Goal: Information Seeking & Learning: Learn about a topic

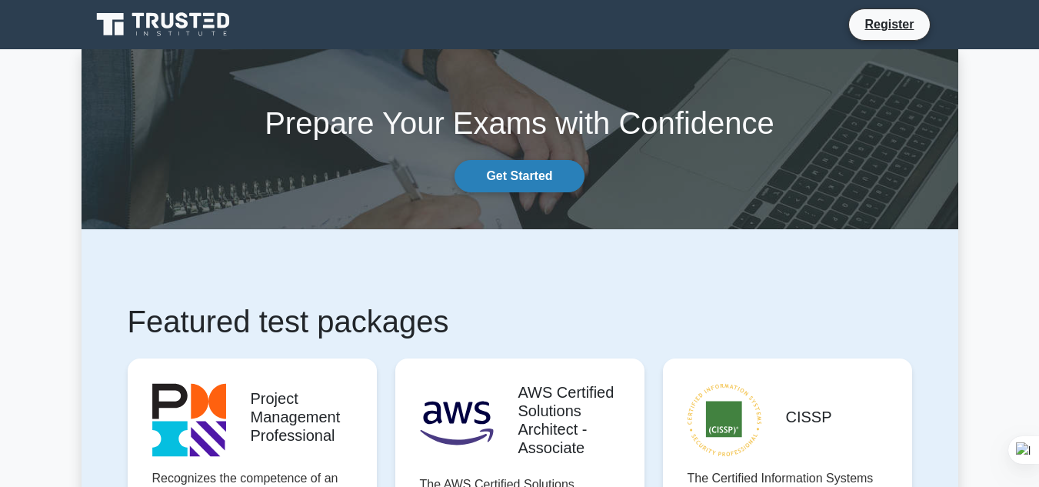
click at [497, 172] on link "Get Started" at bounding box center [519, 176] width 129 height 32
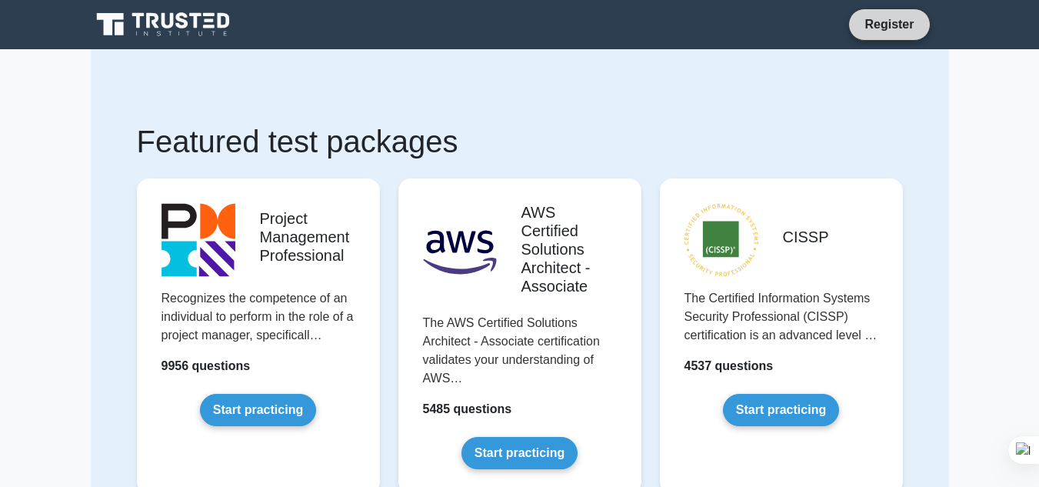
click at [894, 25] on link "Register" at bounding box center [889, 24] width 68 height 19
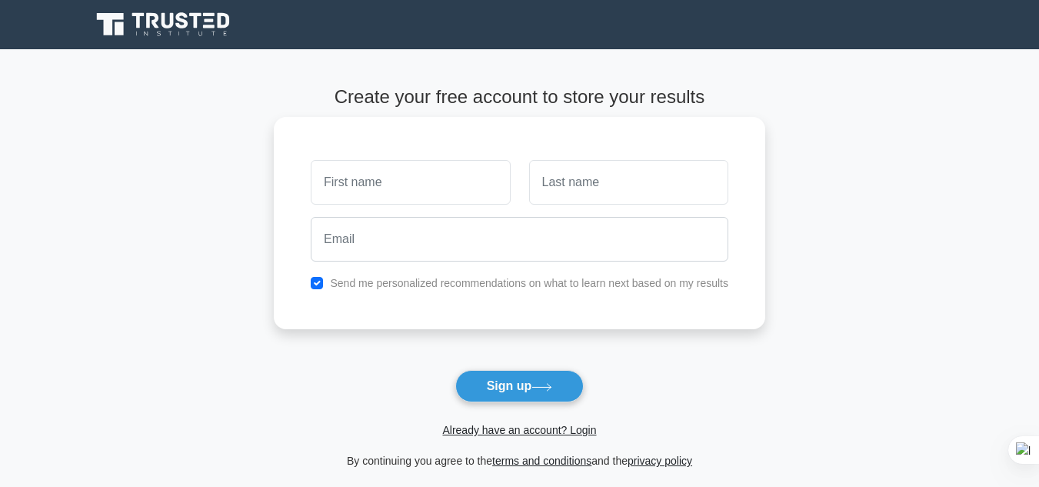
click at [386, 188] on input "text" at bounding box center [410, 182] width 199 height 45
type input "ima"
click at [591, 180] on input "text" at bounding box center [628, 182] width 199 height 45
type input "nouroudine"
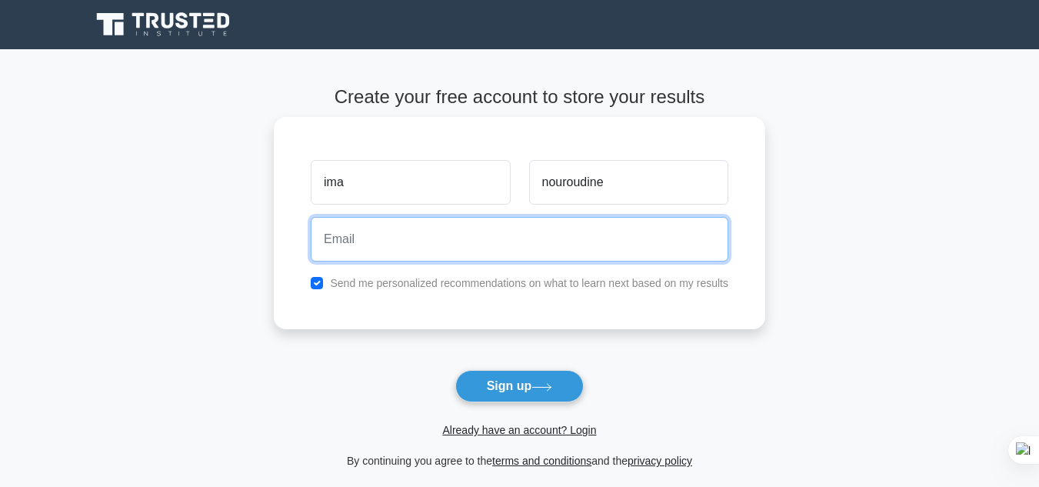
click at [584, 248] on input "email" at bounding box center [520, 239] width 418 height 45
click at [455, 370] on button "Sign up" at bounding box center [519, 386] width 129 height 32
click at [415, 235] on input "nouroudineima4gmail.com" at bounding box center [520, 239] width 418 height 45
type input "nouroudineima4@gmail.com"
click at [455, 370] on button "Sign up" at bounding box center [519, 386] width 129 height 32
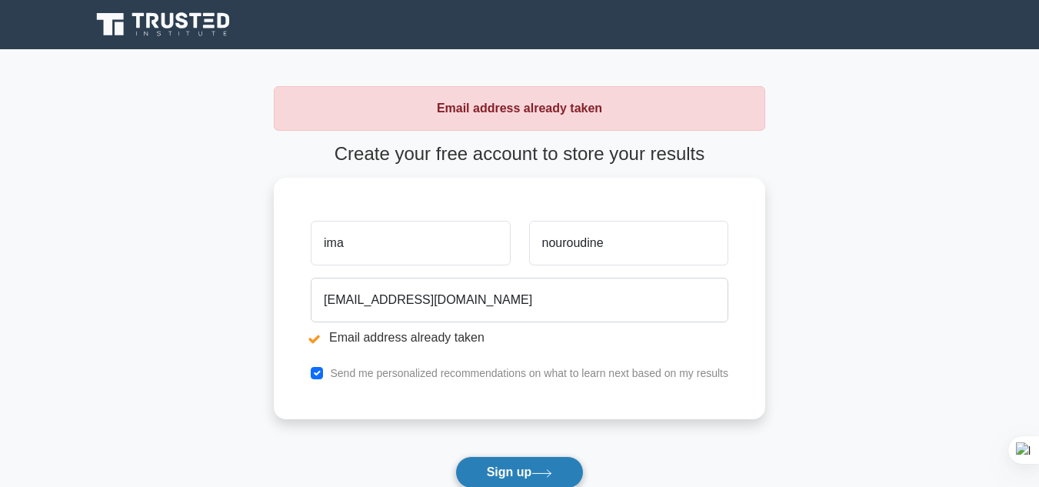
click at [524, 460] on button "Sign up" at bounding box center [519, 472] width 129 height 32
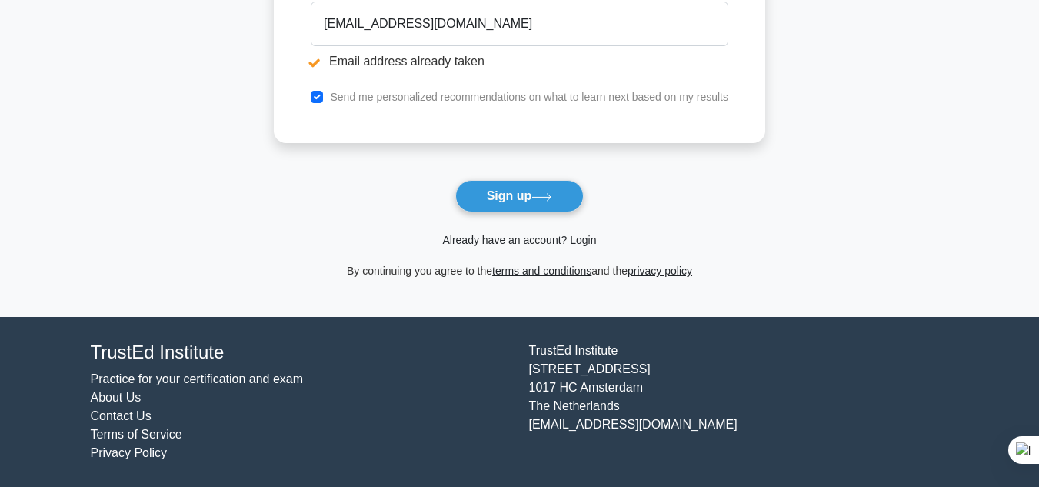
click at [495, 238] on link "Already have an account? Login" at bounding box center [519, 240] width 154 height 12
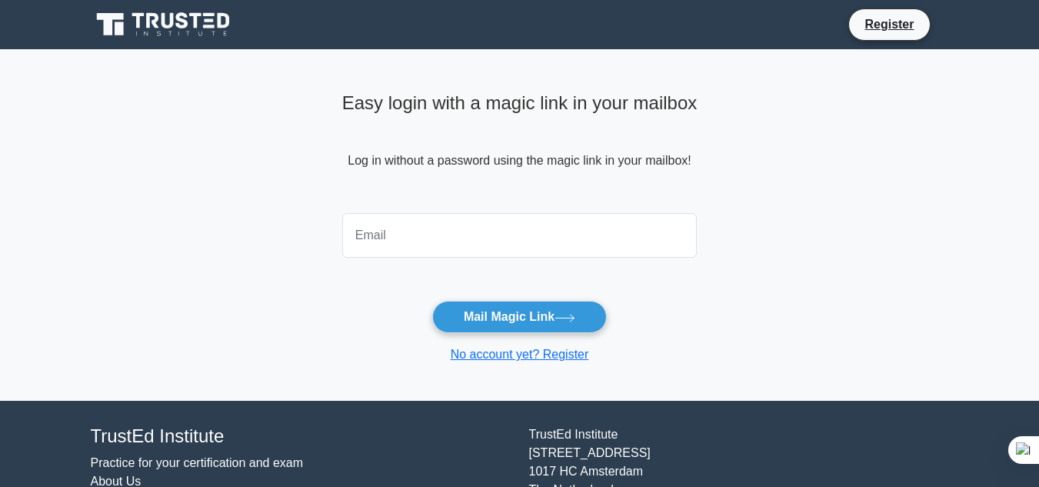
click at [475, 248] on input "email" at bounding box center [519, 235] width 355 height 45
type input "[EMAIL_ADDRESS][DOMAIN_NAME]"
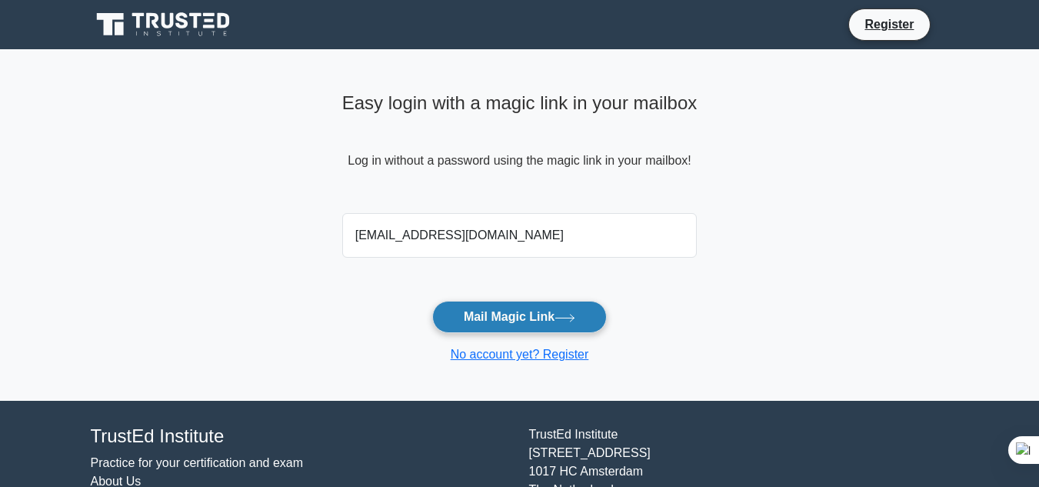
click at [505, 311] on button "Mail Magic Link" at bounding box center [519, 317] width 175 height 32
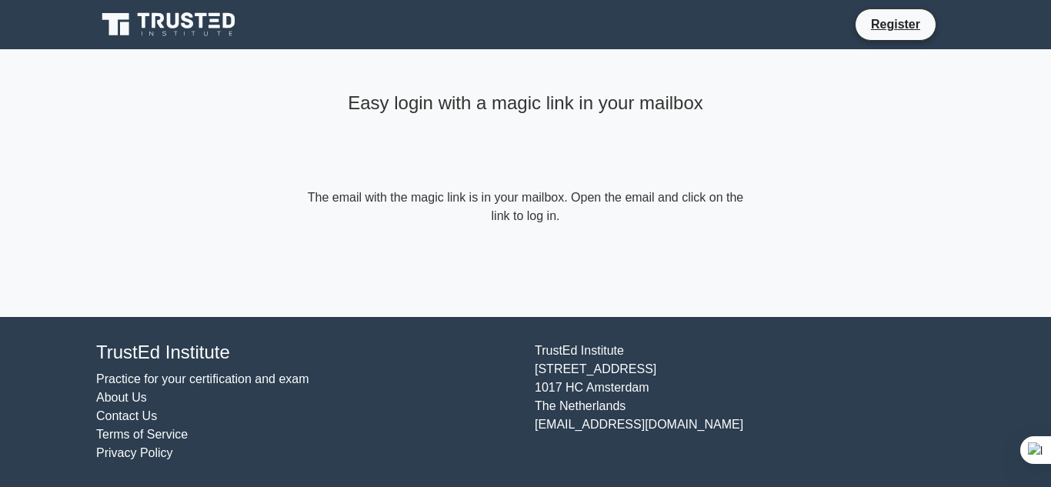
click at [648, 103] on h4 "Easy login with a magic link in your mailbox" at bounding box center [525, 103] width 443 height 22
click at [921, 28] on link "Register" at bounding box center [895, 24] width 68 height 19
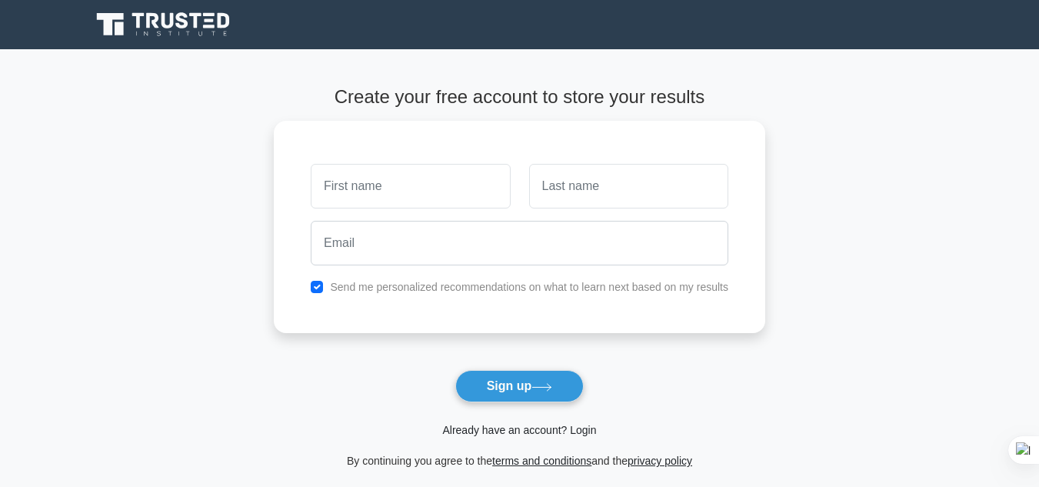
click at [585, 428] on link "Already have an account? Login" at bounding box center [519, 430] width 154 height 12
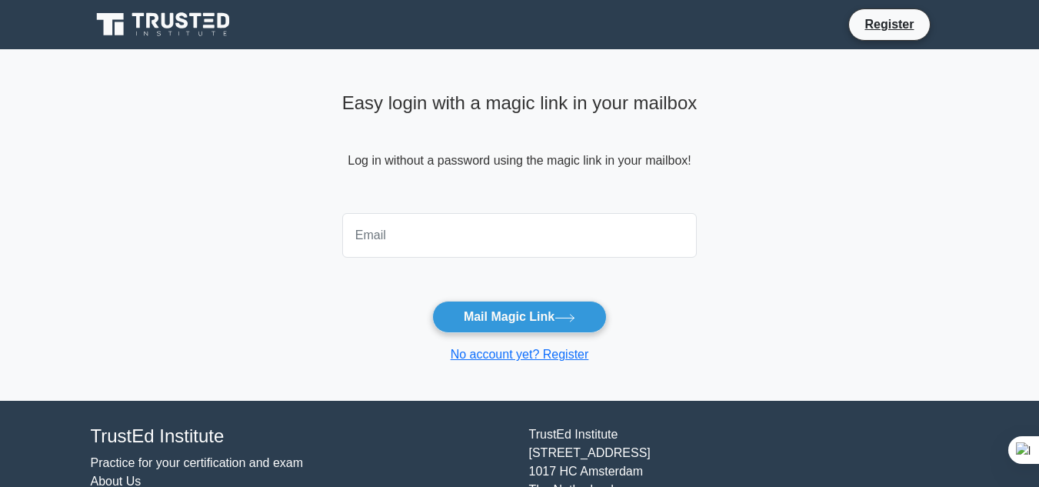
click at [391, 239] on input "email" at bounding box center [519, 235] width 355 height 45
type input "nouroudineima4@gmail.com"
click at [432, 301] on button "Mail Magic Link" at bounding box center [519, 317] width 175 height 32
click at [516, 358] on link "No account yet? Register" at bounding box center [520, 354] width 138 height 13
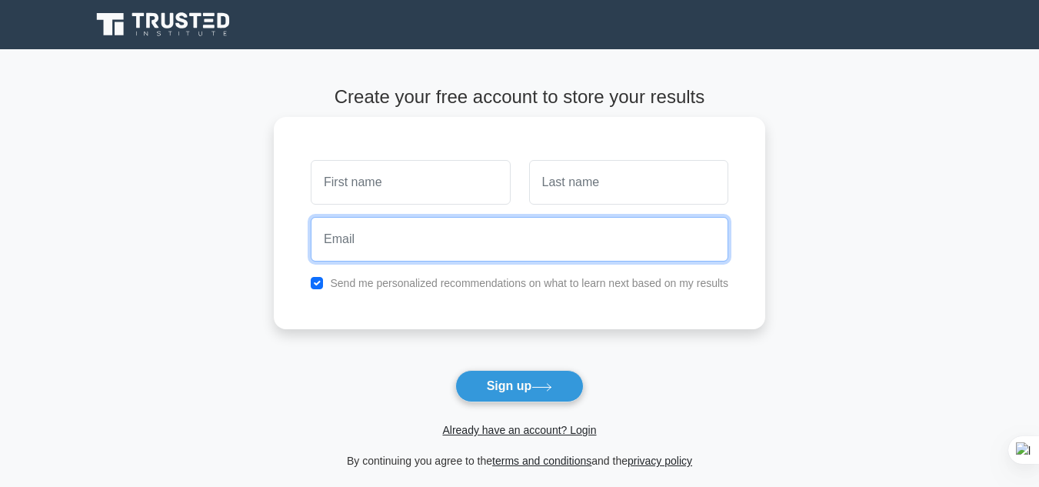
click at [369, 233] on input "email" at bounding box center [520, 239] width 418 height 45
type input "n"
click at [411, 252] on input "email" at bounding box center [520, 239] width 418 height 45
type input "[EMAIL_ADDRESS][DOMAIN_NAME]"
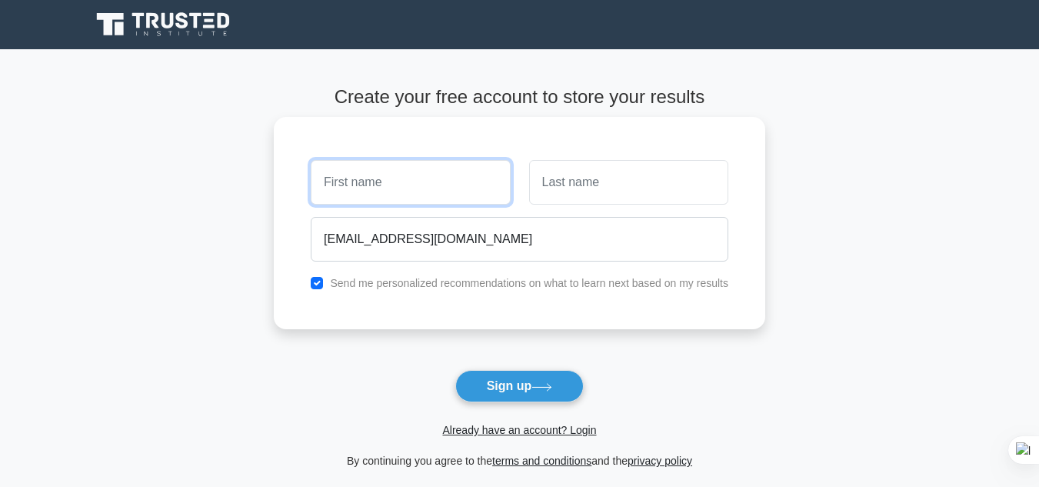
click at [390, 186] on input "text" at bounding box center [410, 182] width 199 height 45
type input "ima"
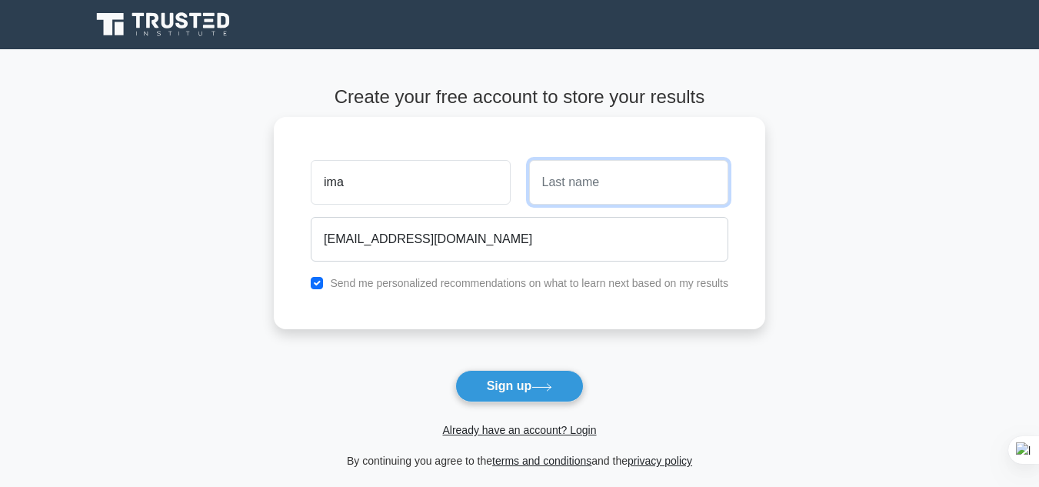
click at [571, 188] on input "text" at bounding box center [628, 182] width 199 height 45
type input "nouroudine"
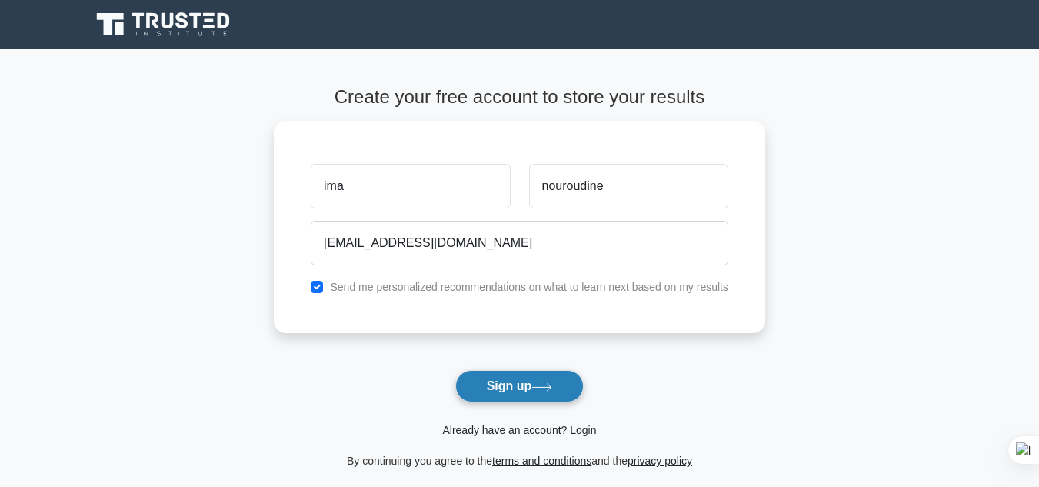
click at [528, 383] on button "Sign up" at bounding box center [519, 386] width 129 height 32
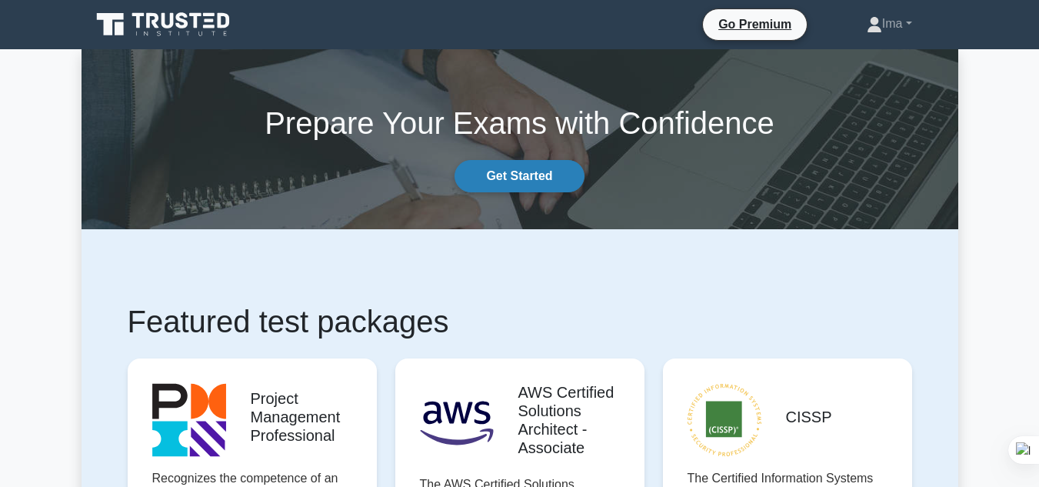
click at [522, 171] on link "Get Started" at bounding box center [519, 176] width 129 height 32
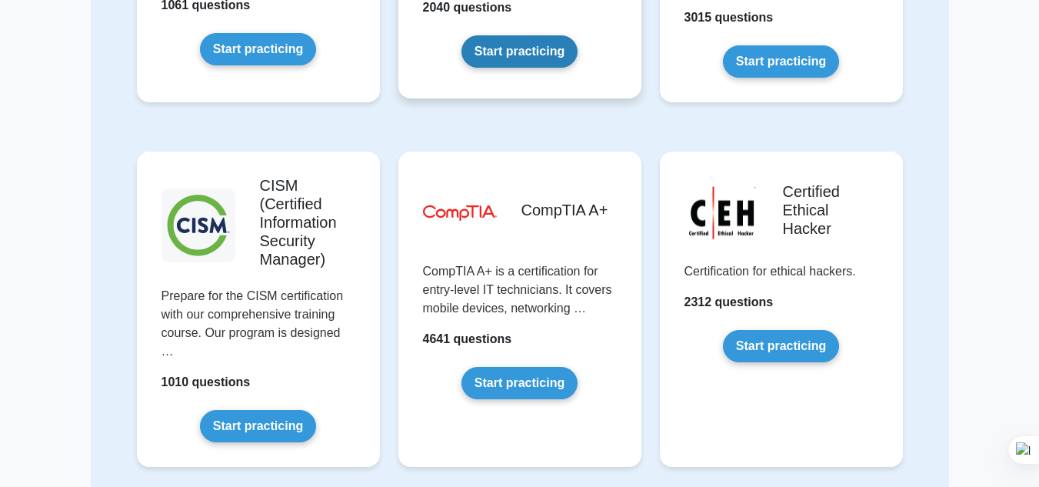
scroll to position [2862, 0]
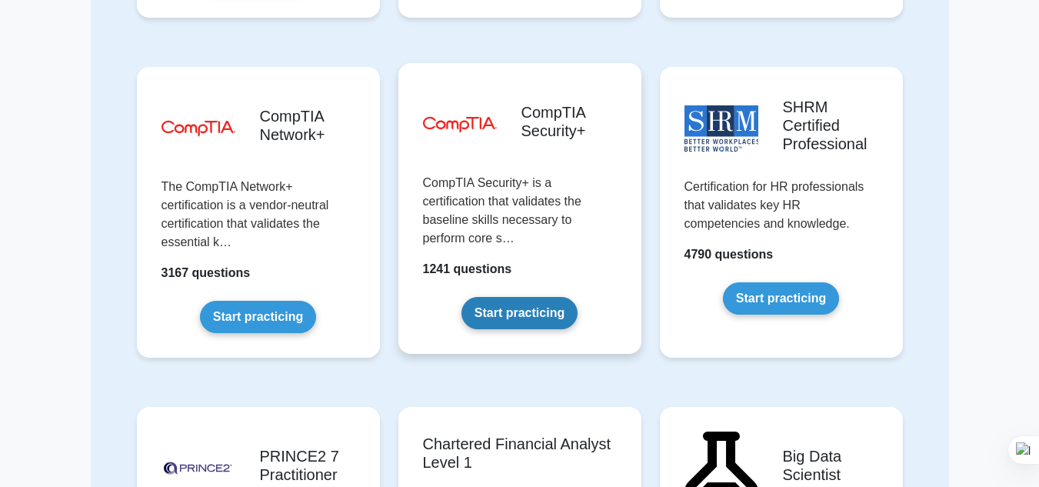
click at [533, 297] on link "Start practicing" at bounding box center [519, 313] width 116 height 32
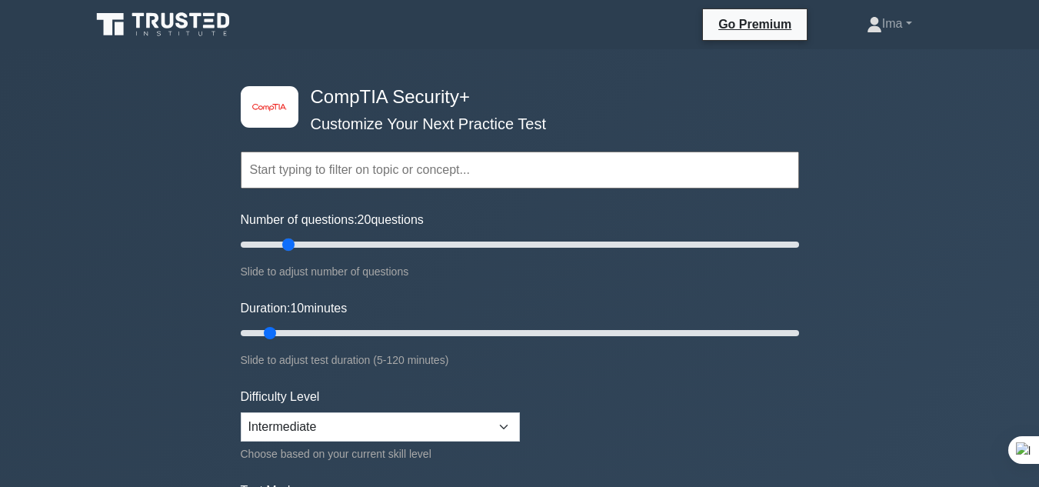
drag, startPoint x: 261, startPoint y: 245, endPoint x: 288, endPoint y: 240, distance: 28.2
type input "20"
click at [288, 240] on input "Number of questions: 20 questions" at bounding box center [520, 244] width 558 height 18
drag, startPoint x: 271, startPoint y: 328, endPoint x: 298, endPoint y: 328, distance: 26.9
type input "15"
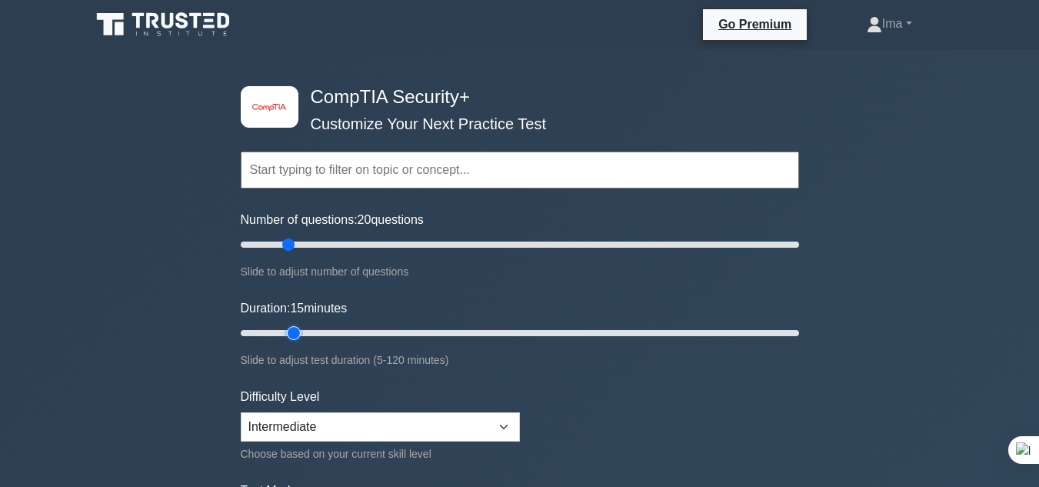
click at [298, 328] on input "Duration: 15 minutes" at bounding box center [520, 333] width 558 height 18
click at [502, 421] on select "Beginner Intermediate Expert" at bounding box center [380, 426] width 279 height 29
click at [509, 426] on select "Beginner Intermediate Expert" at bounding box center [380, 426] width 279 height 29
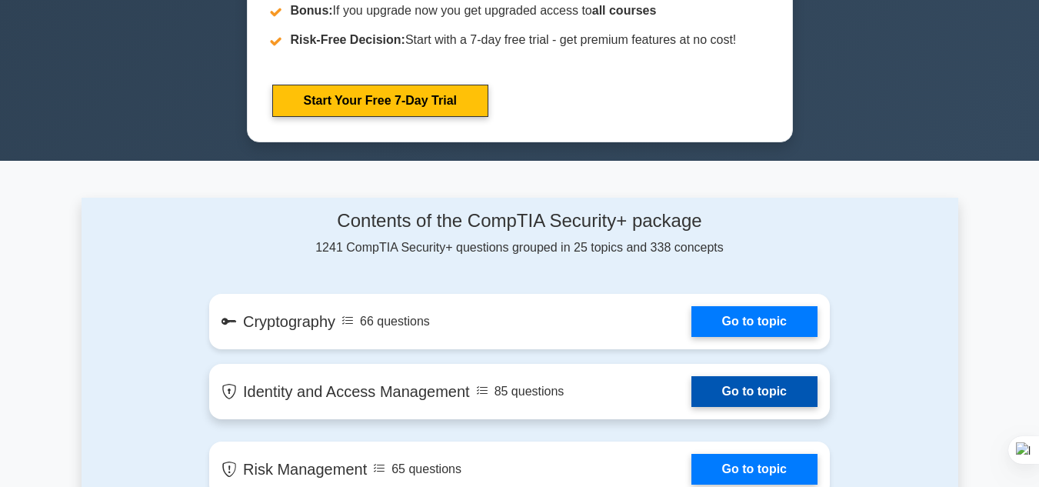
select select "beginner"
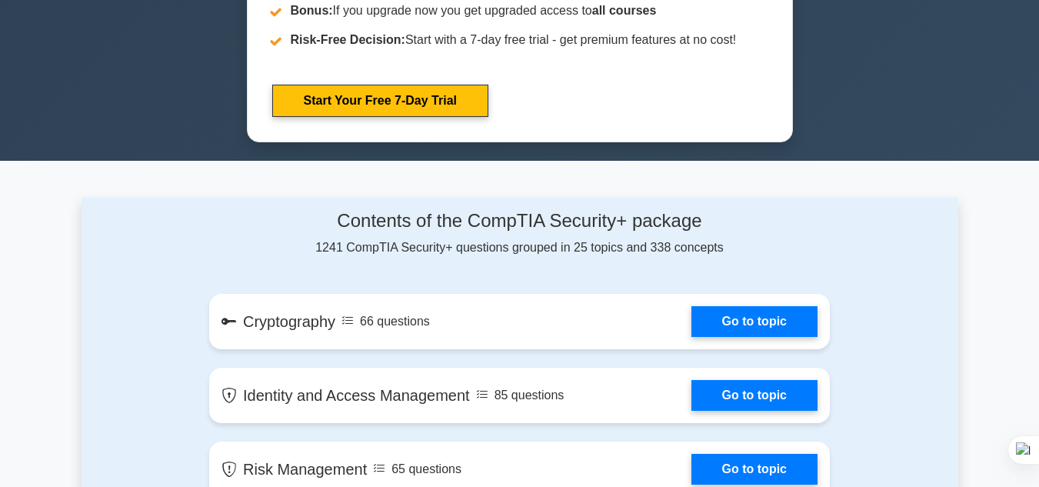
scroll to position [369, 0]
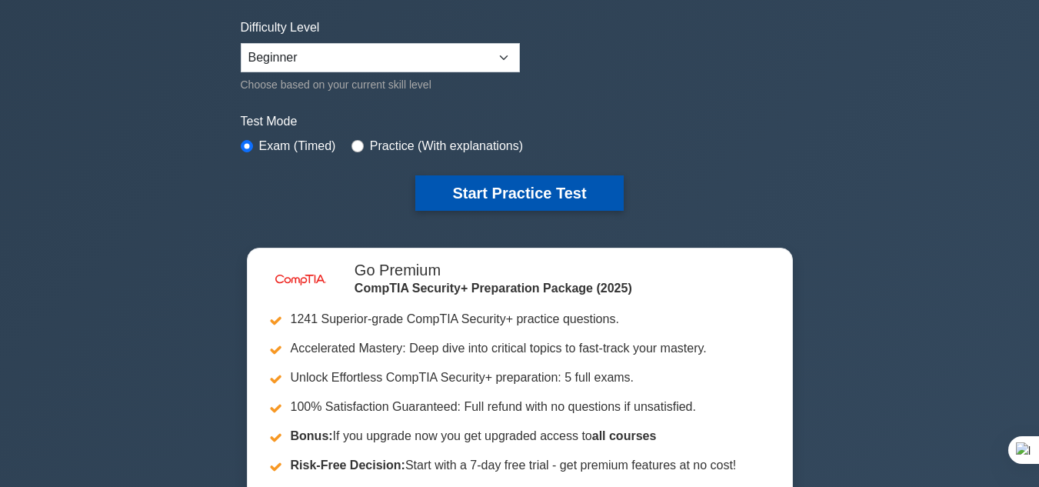
click at [570, 198] on button "Start Practice Test" at bounding box center [519, 192] width 208 height 35
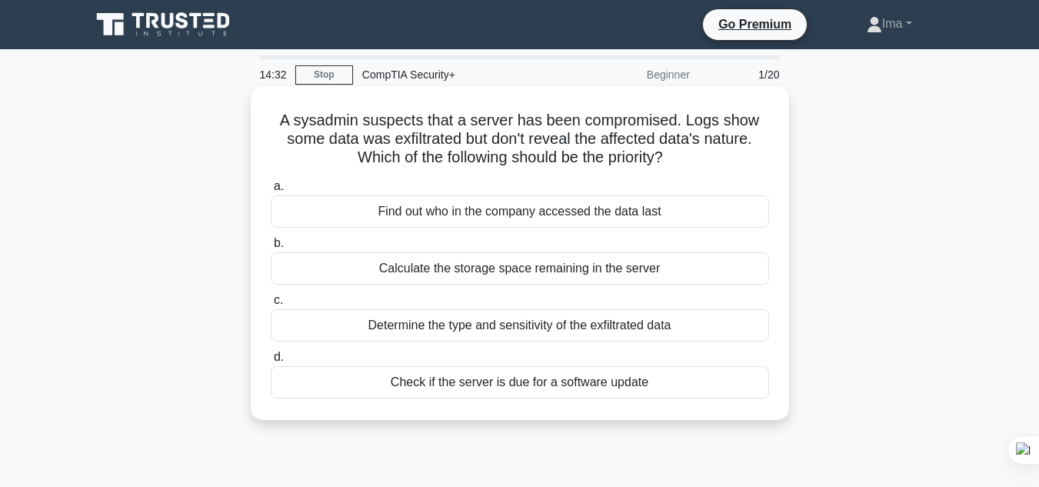
click at [528, 381] on div "Check if the server is due for a software update" at bounding box center [520, 382] width 498 height 32
click at [271, 362] on input "d. Check if the server is due for a software update" at bounding box center [271, 357] width 0 height 10
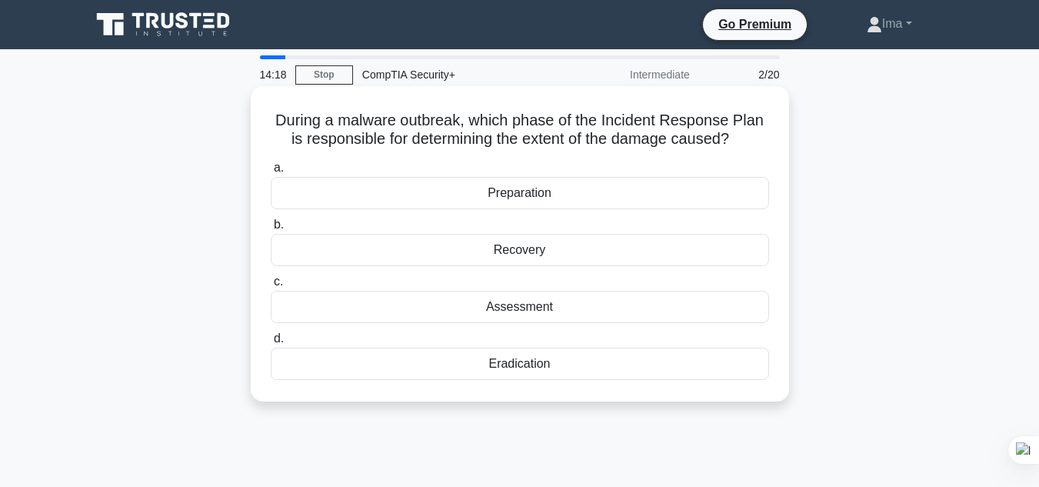
click at [521, 247] on div "Recovery" at bounding box center [520, 250] width 498 height 32
click at [271, 230] on input "b. Recovery" at bounding box center [271, 225] width 0 height 10
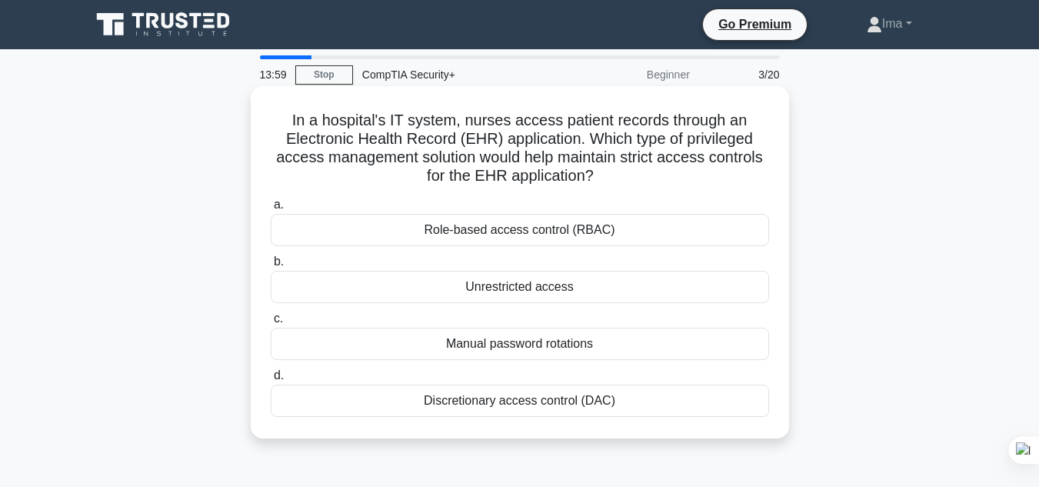
click at [577, 349] on div "Manual password rotations" at bounding box center [520, 344] width 498 height 32
click at [271, 324] on input "c. Manual password rotations" at bounding box center [271, 319] width 0 height 10
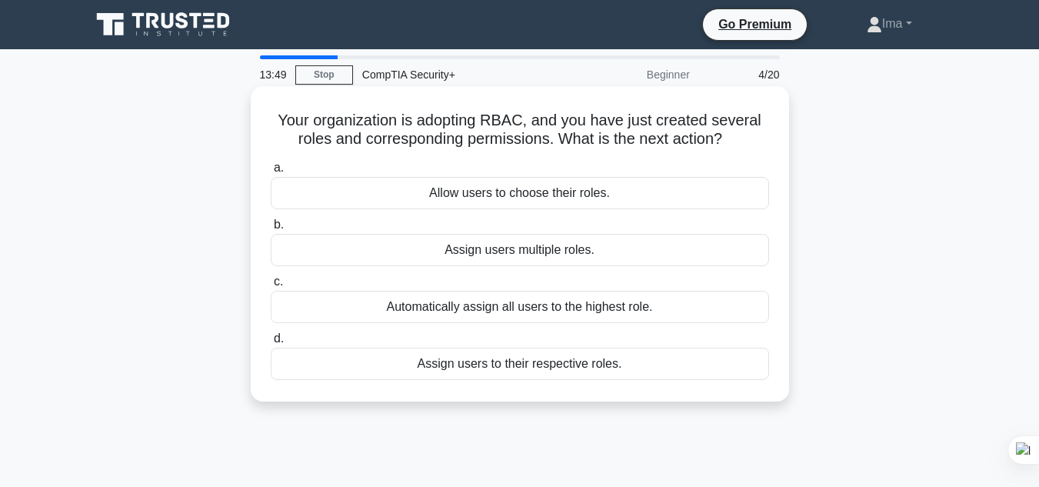
click at [470, 254] on div "Assign users multiple roles." at bounding box center [520, 250] width 498 height 32
click at [271, 230] on input "b. Assign users multiple roles." at bounding box center [271, 225] width 0 height 10
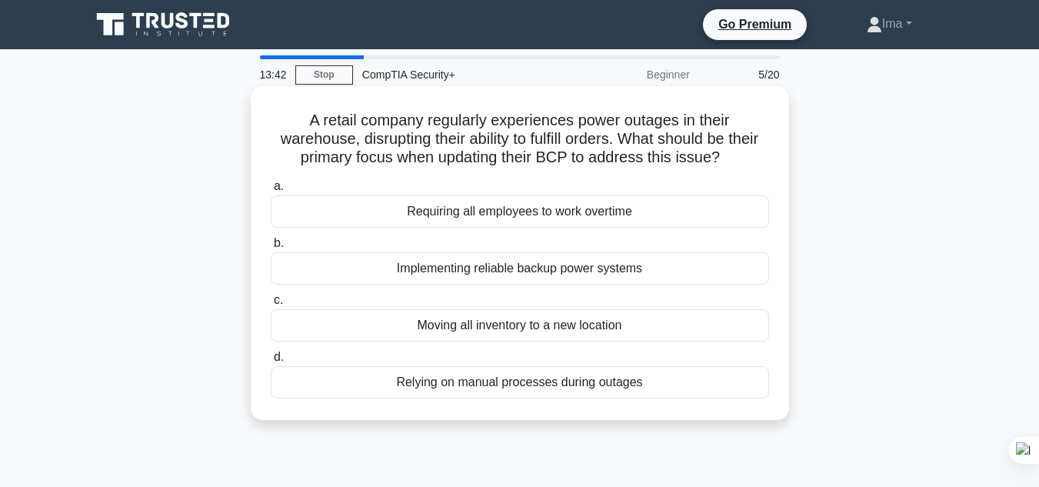
click at [522, 210] on div "Requiring all employees to work overtime" at bounding box center [520, 211] width 498 height 32
click at [271, 192] on input "a. Requiring all employees to work overtime" at bounding box center [271, 187] width 0 height 10
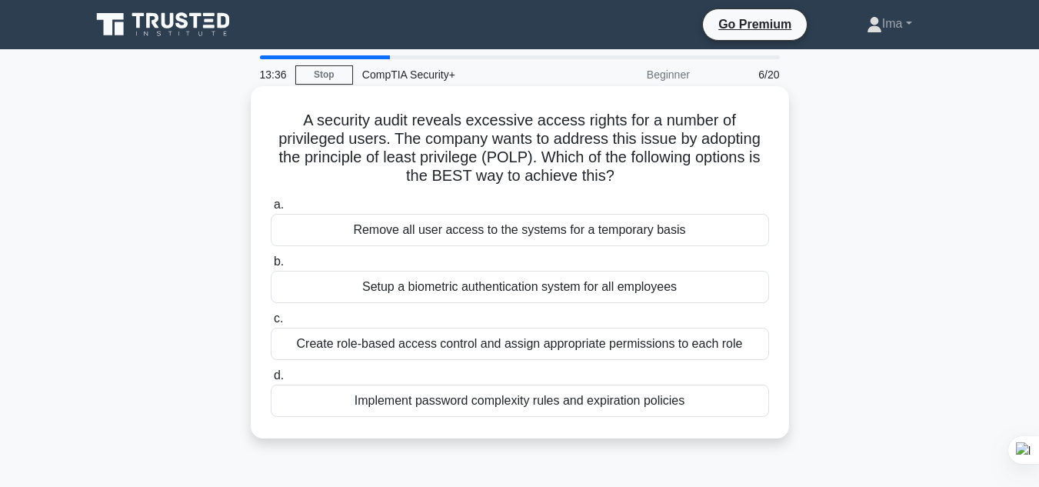
click at [400, 226] on div "Remove all user access to the systems for a temporary basis" at bounding box center [520, 230] width 498 height 32
click at [271, 210] on input "a. Remove all user access to the systems for a temporary basis" at bounding box center [271, 205] width 0 height 10
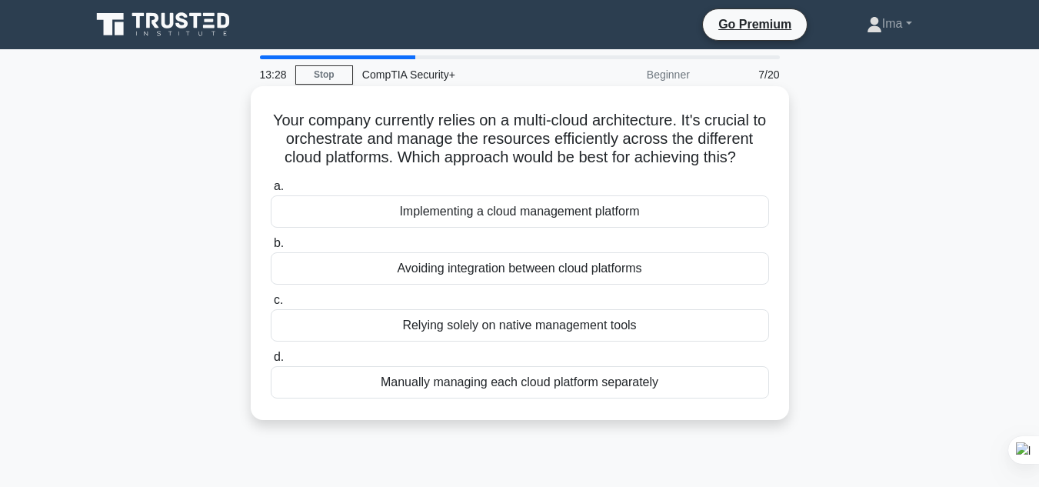
click at [445, 328] on div "Relying solely on native management tools" at bounding box center [520, 325] width 498 height 32
click at [271, 305] on input "c. Relying solely on native management tools" at bounding box center [271, 300] width 0 height 10
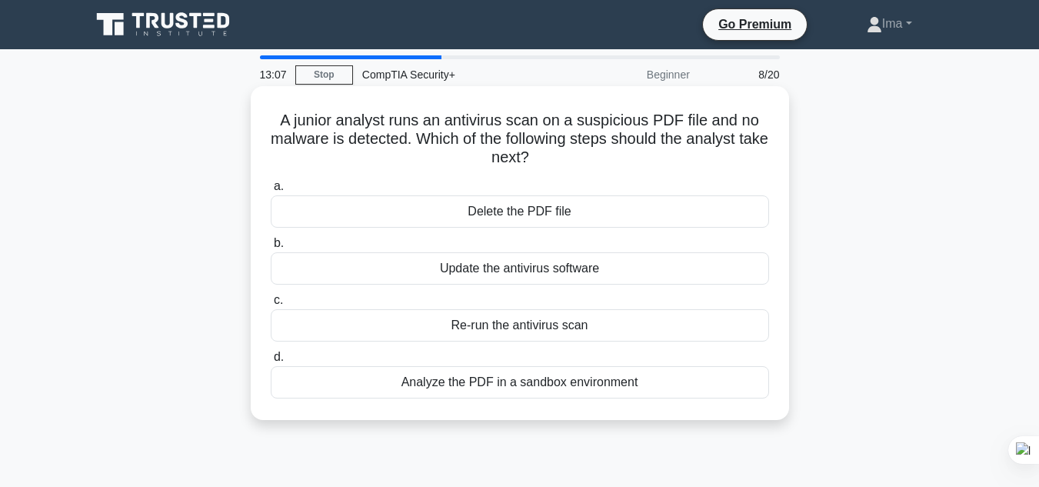
click at [528, 327] on div "Re-run the antivirus scan" at bounding box center [520, 325] width 498 height 32
click at [271, 305] on input "c. Re-run the antivirus scan" at bounding box center [271, 300] width 0 height 10
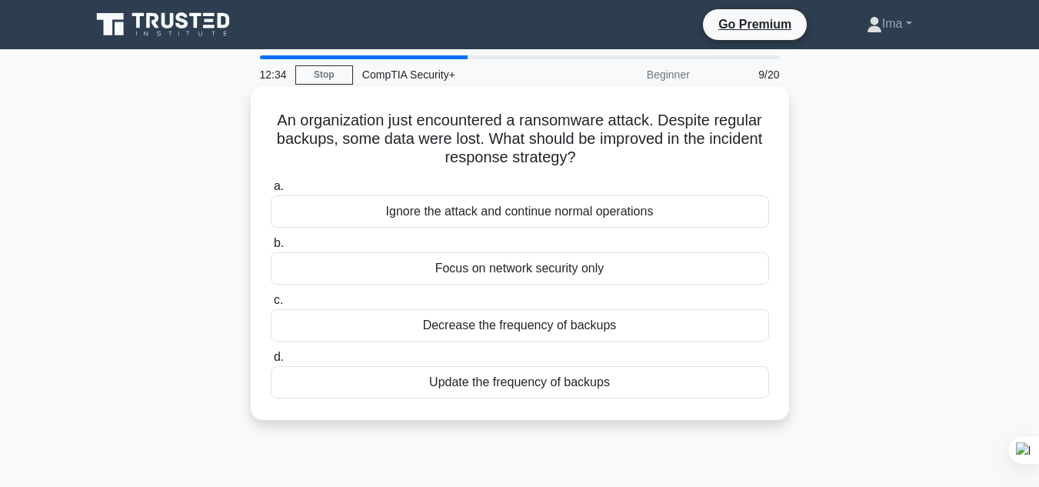
click at [590, 386] on div "Update the frequency of backups" at bounding box center [520, 382] width 498 height 32
click at [271, 362] on input "d. Update the frequency of backups" at bounding box center [271, 357] width 0 height 10
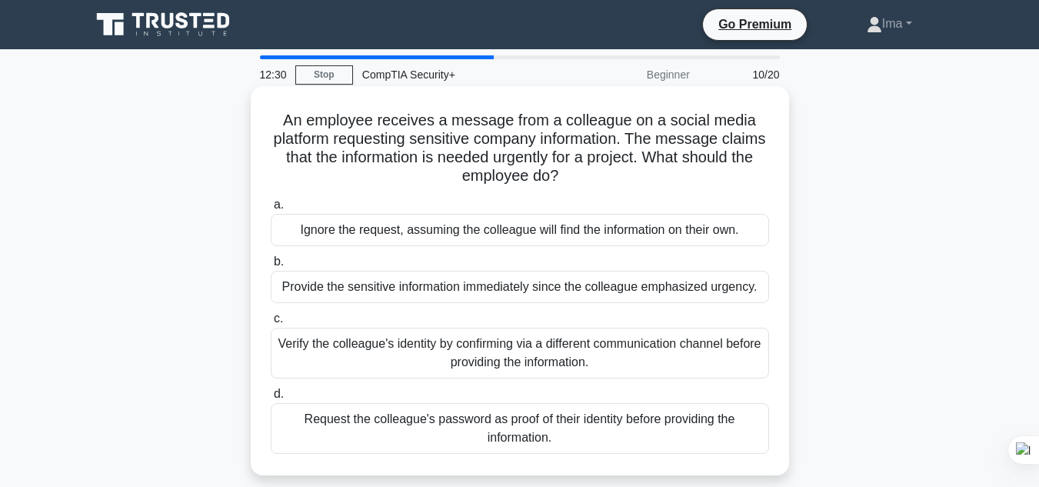
click at [324, 233] on div "Ignore the request, assuming the colleague will find the information on their o…" at bounding box center [520, 230] width 498 height 32
click at [271, 210] on input "a. Ignore the request, assuming the colleague will find the information on thei…" at bounding box center [271, 205] width 0 height 10
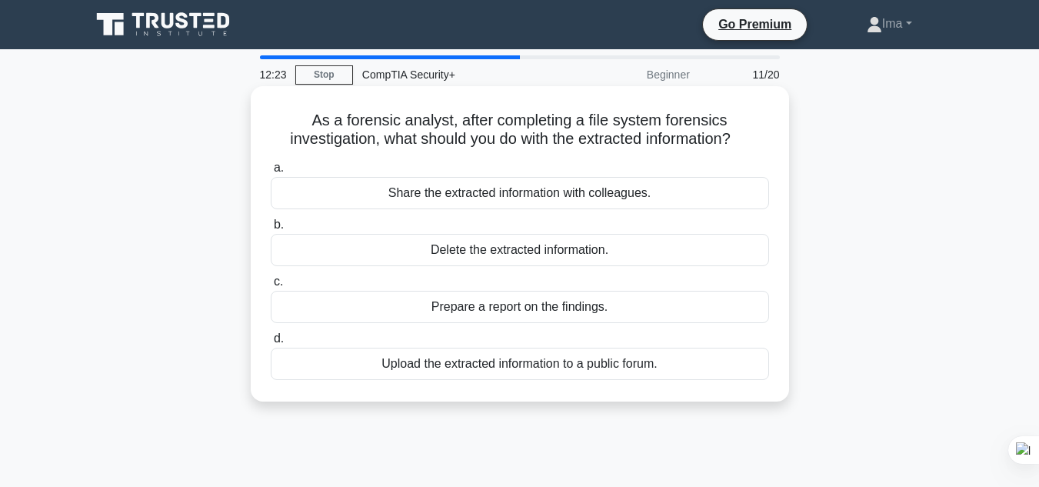
click at [572, 200] on div "Share the extracted information with colleagues." at bounding box center [520, 193] width 498 height 32
click at [271, 173] on input "a. Share the extracted information with colleagues." at bounding box center [271, 168] width 0 height 10
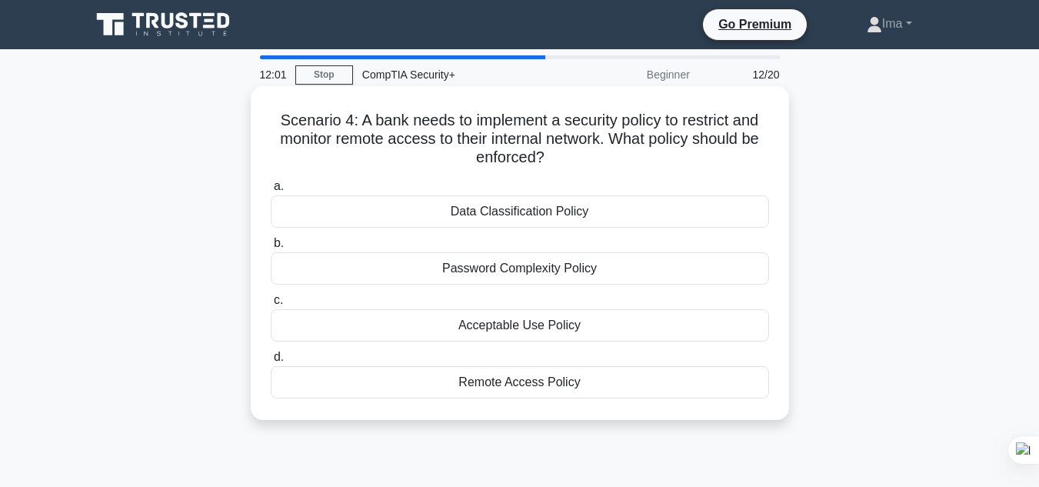
click at [507, 331] on div "Acceptable Use Policy" at bounding box center [520, 325] width 498 height 32
click at [271, 305] on input "c. Acceptable Use Policy" at bounding box center [271, 300] width 0 height 10
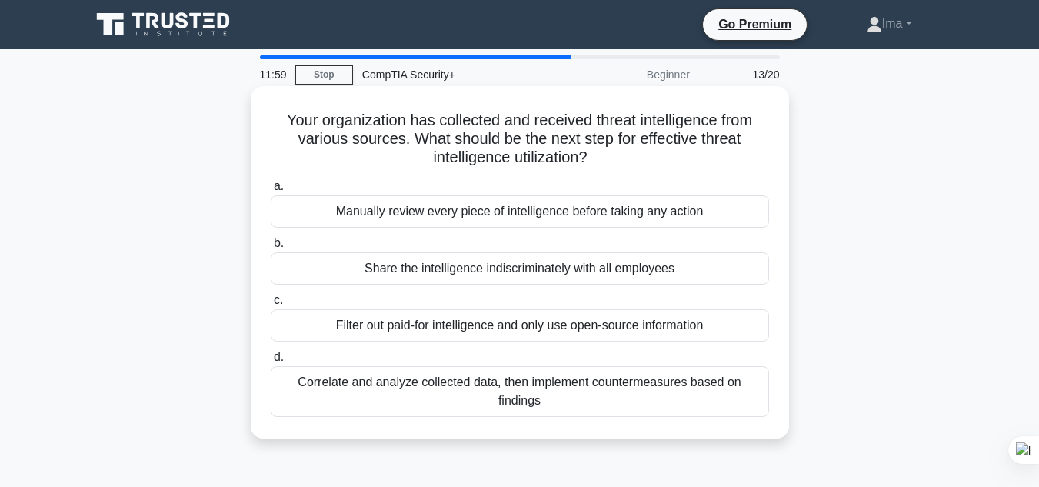
click at [366, 217] on div "Manually review every piece of intelligence before taking any action" at bounding box center [520, 211] width 498 height 32
click at [271, 192] on input "a. Manually review every piece of intelligence before taking any action" at bounding box center [271, 187] width 0 height 10
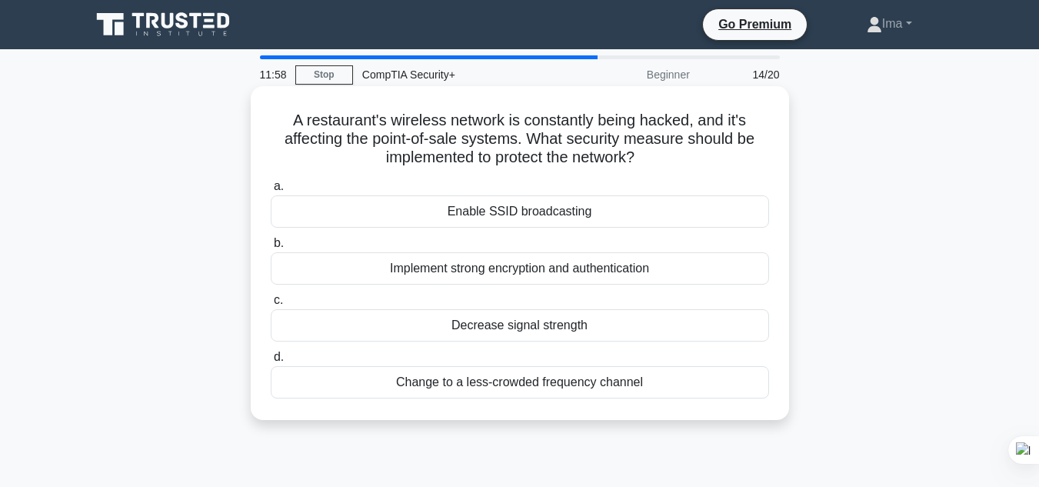
click at [418, 225] on div "Enable SSID broadcasting" at bounding box center [520, 211] width 498 height 32
click at [271, 192] on input "a. Enable SSID broadcasting" at bounding box center [271, 187] width 0 height 10
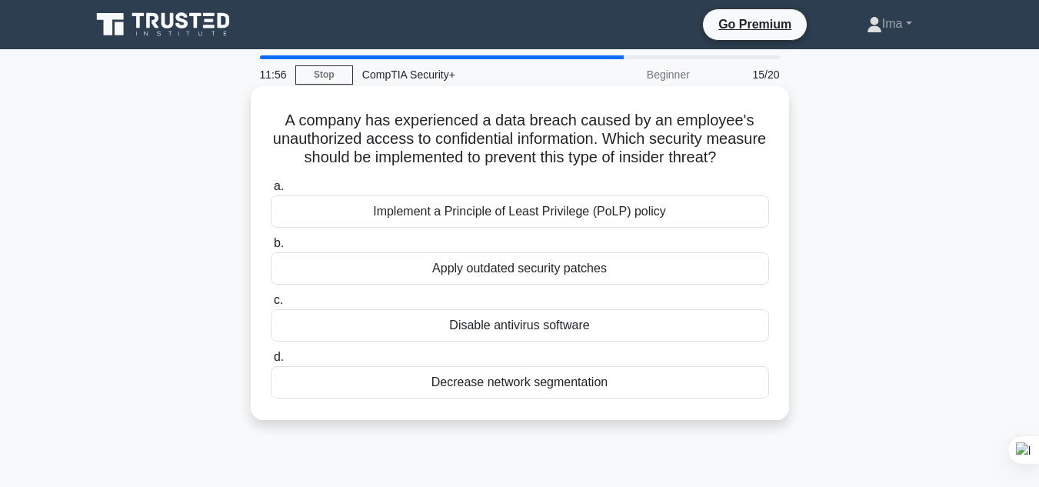
click at [488, 397] on div "Decrease network segmentation" at bounding box center [520, 382] width 498 height 32
click at [271, 362] on input "d. Decrease network segmentation" at bounding box center [271, 357] width 0 height 10
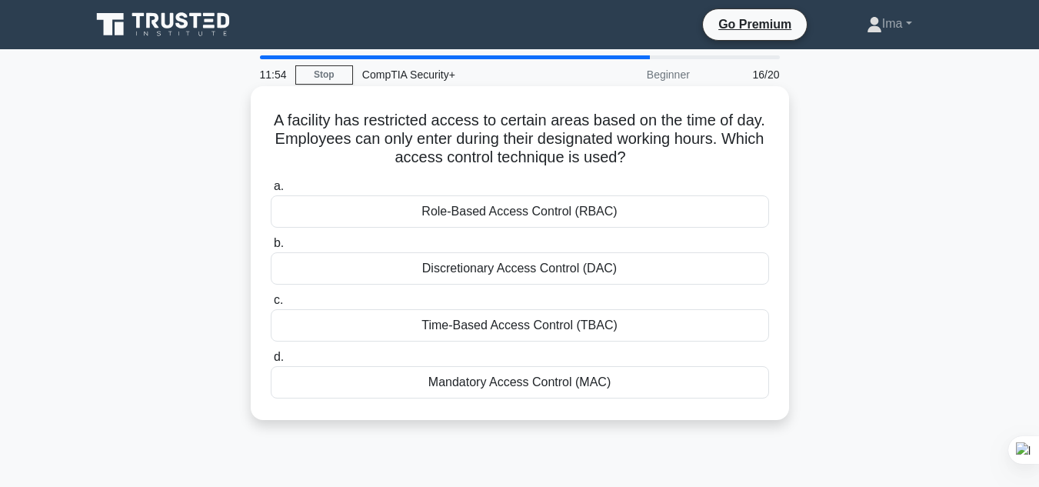
click at [498, 220] on div "Role-Based Access Control (RBAC)" at bounding box center [520, 211] width 498 height 32
click at [271, 192] on input "a. Role-Based Access Control (RBAC)" at bounding box center [271, 187] width 0 height 10
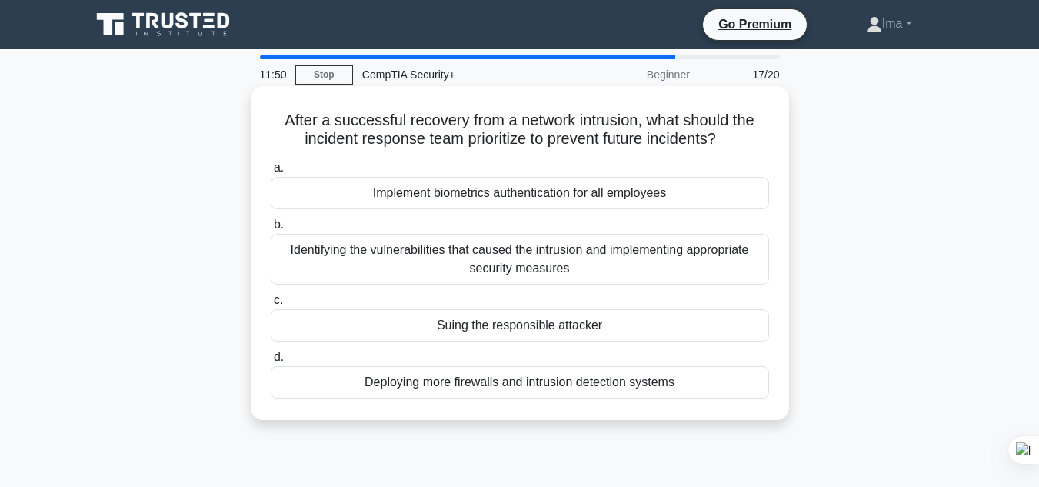
click at [476, 268] on div "Identifying the vulnerabilities that caused the intrusion and implementing appr…" at bounding box center [520, 259] width 498 height 51
click at [271, 230] on input "b. Identifying the vulnerabilities that caused the intrusion and implementing a…" at bounding box center [271, 225] width 0 height 10
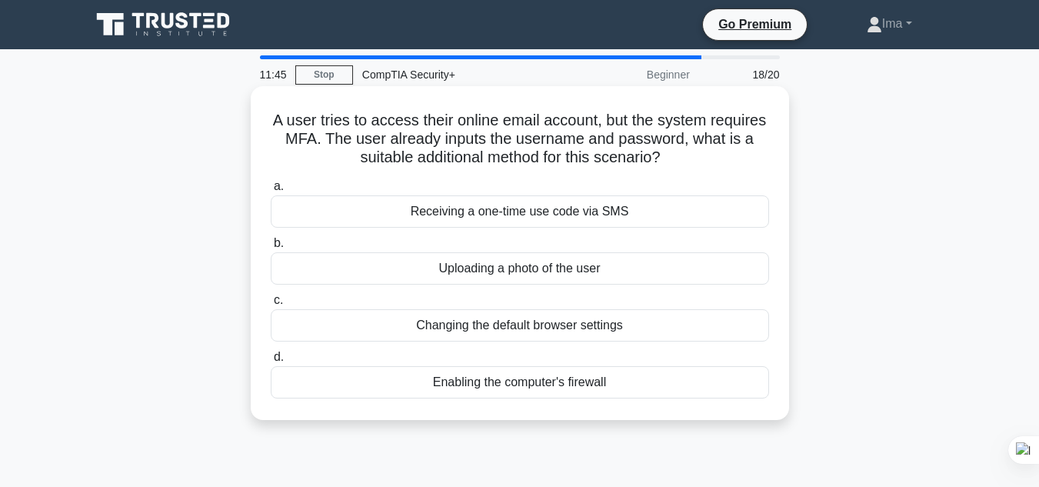
click at [528, 228] on div "Receiving a one-time use code via SMS" at bounding box center [520, 211] width 498 height 32
click at [271, 192] on input "a. Receiving a one-time use code via SMS" at bounding box center [271, 187] width 0 height 10
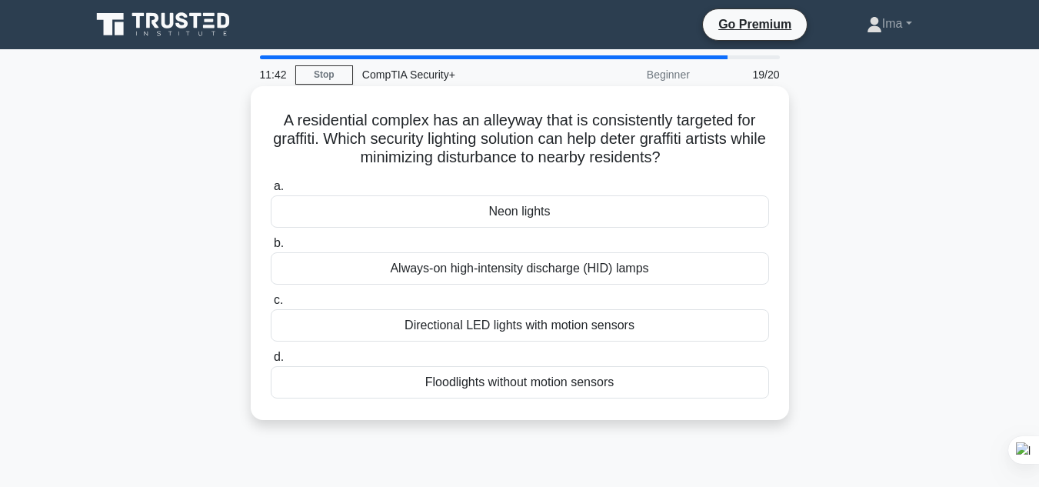
click at [469, 219] on div "Neon lights" at bounding box center [520, 211] width 498 height 32
click at [271, 192] on input "a. Neon lights" at bounding box center [271, 187] width 0 height 10
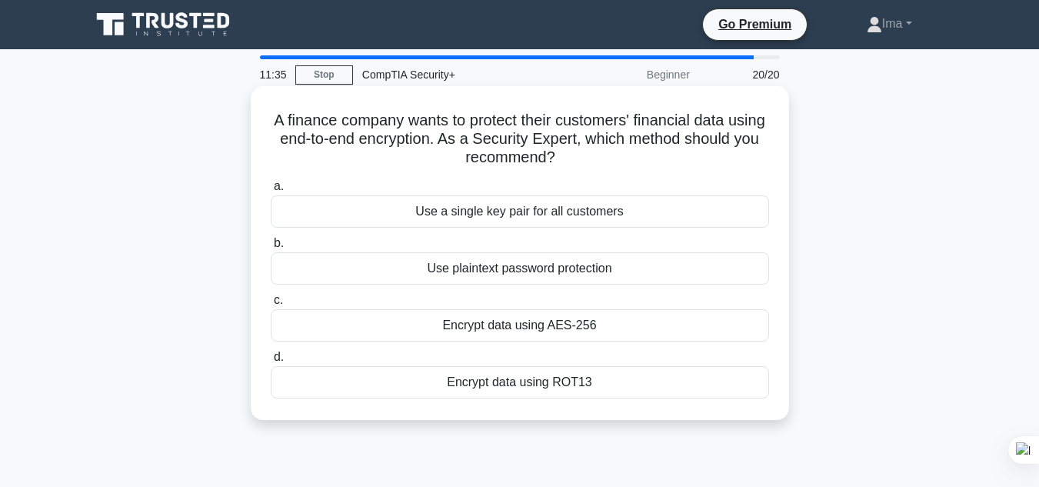
click at [488, 330] on div "Encrypt data using AES-256" at bounding box center [520, 325] width 498 height 32
click at [271, 305] on input "c. Encrypt data using AES-256" at bounding box center [271, 300] width 0 height 10
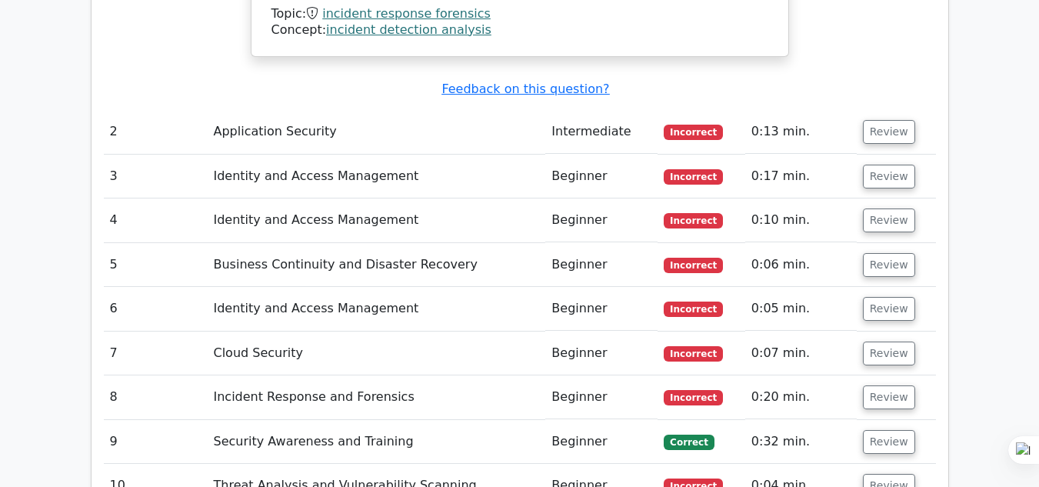
scroll to position [2995, 0]
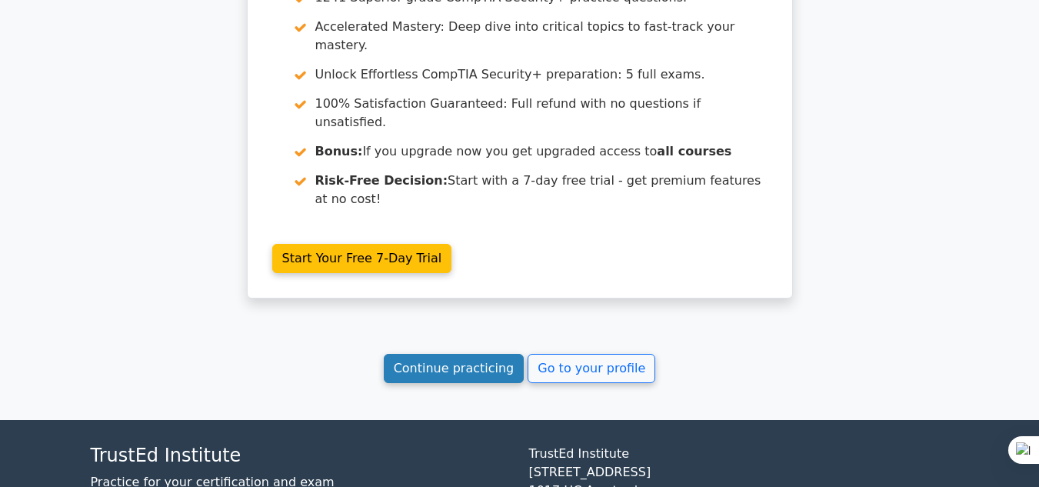
click at [464, 354] on link "Continue practicing" at bounding box center [454, 368] width 141 height 29
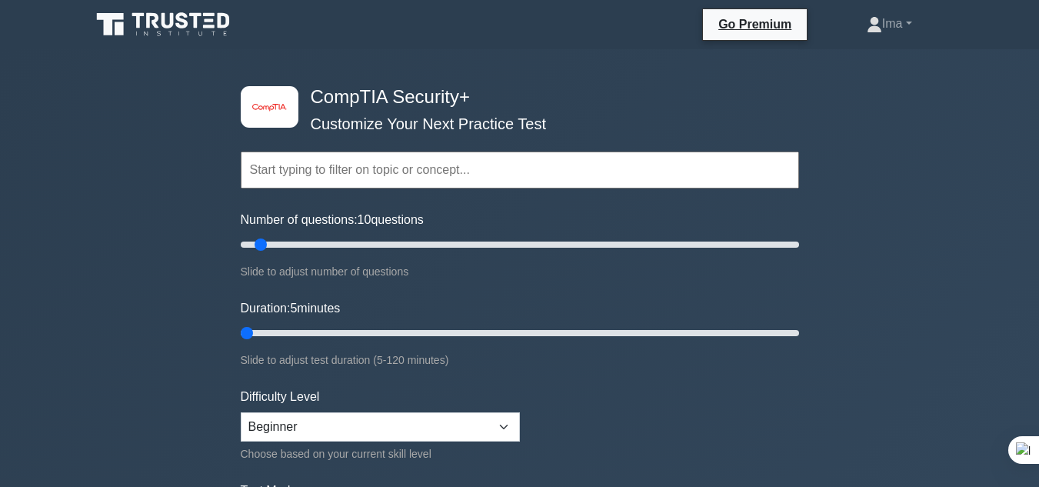
drag, startPoint x: 265, startPoint y: 330, endPoint x: 213, endPoint y: 340, distance: 53.2
click at [241, 342] on input "Duration: 5 minutes" at bounding box center [520, 333] width 558 height 18
type input "5"
drag, startPoint x: 250, startPoint y: 326, endPoint x: 242, endPoint y: 329, distance: 9.0
click at [242, 329] on input "Duration: 5 minutes" at bounding box center [520, 333] width 558 height 18
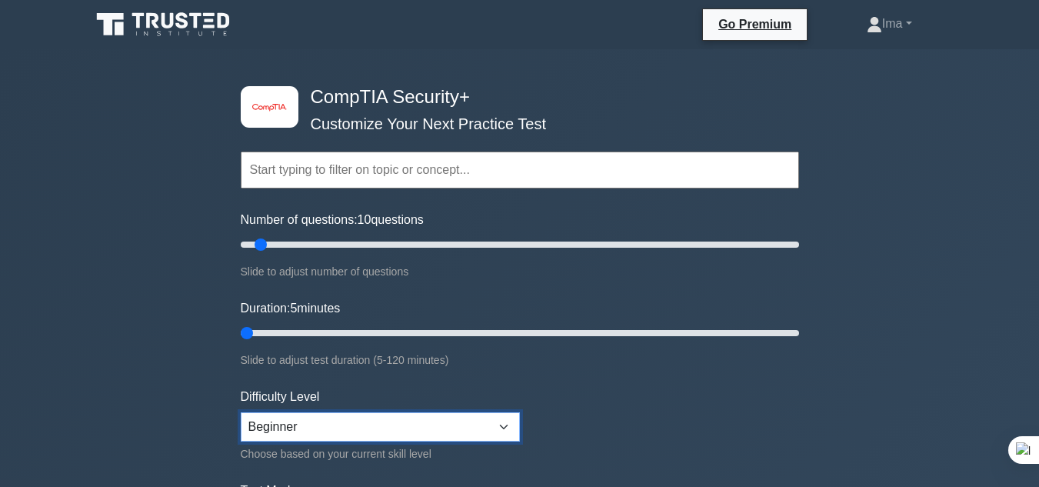
click at [499, 422] on select "Beginner Intermediate Expert" at bounding box center [380, 426] width 279 height 29
click at [498, 423] on select "Beginner Intermediate Expert" at bounding box center [380, 426] width 279 height 29
select select "beginner"
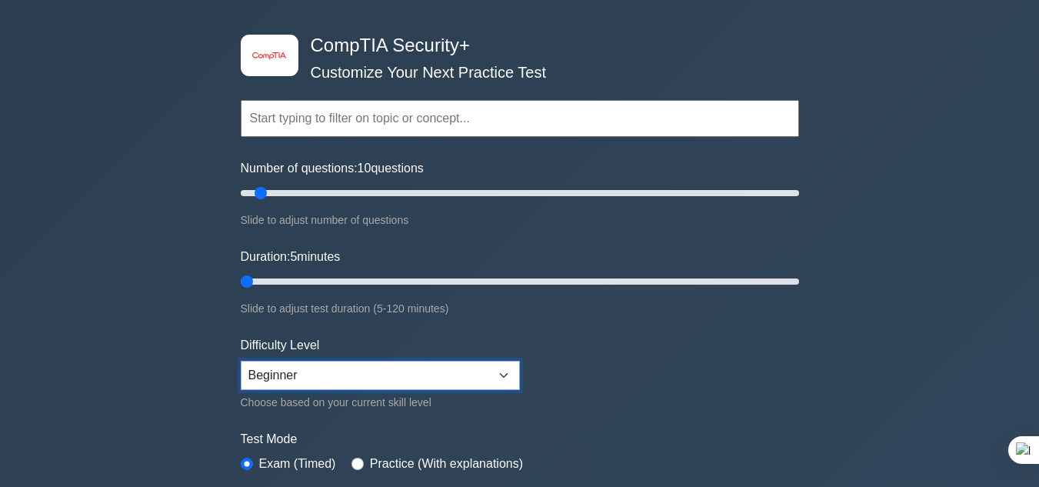
scroll to position [129, 0]
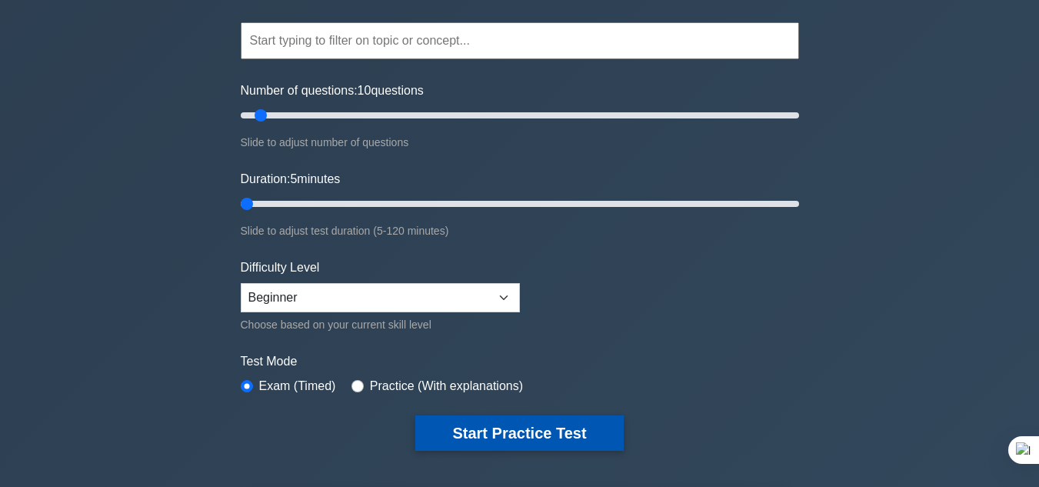
click at [476, 431] on button "Start Practice Test" at bounding box center [519, 432] width 208 height 35
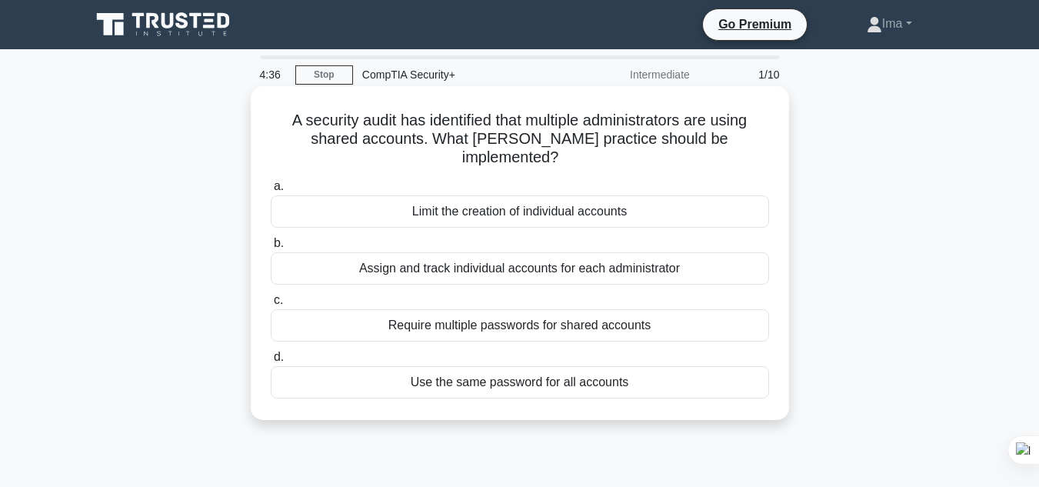
click at [424, 195] on div "Limit the creation of individual accounts" at bounding box center [520, 211] width 498 height 32
click at [271, 192] on input "a. Limit the creation of individual accounts" at bounding box center [271, 187] width 0 height 10
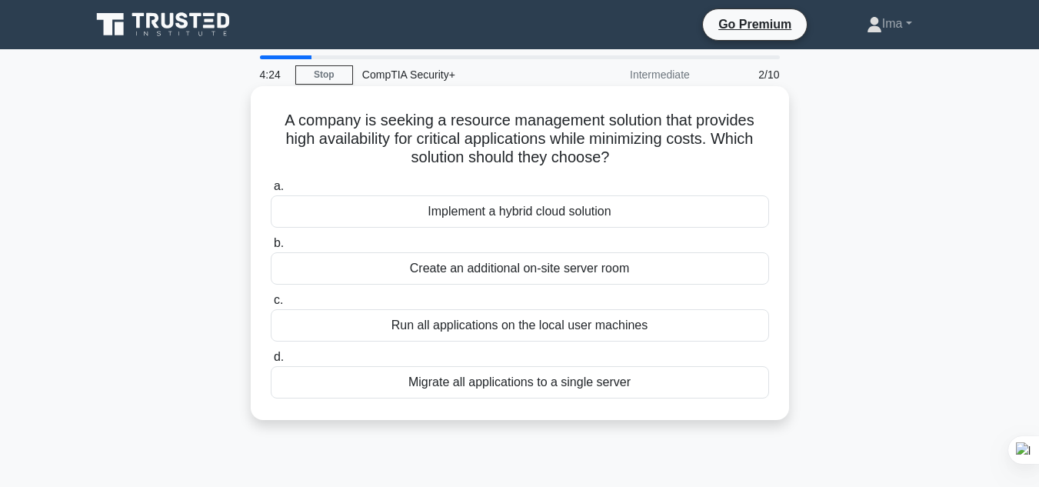
click at [481, 267] on div "Create an additional on-site server room" at bounding box center [520, 268] width 498 height 32
click at [271, 248] on input "b. Create an additional on-site server room" at bounding box center [271, 243] width 0 height 10
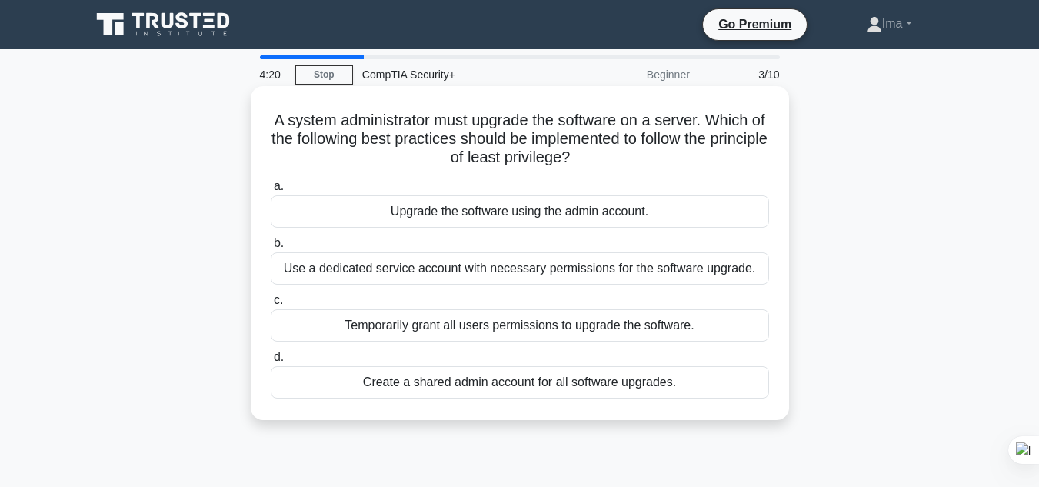
click at [351, 211] on div "Upgrade the software using the admin account." at bounding box center [520, 211] width 498 height 32
click at [271, 192] on input "a. Upgrade the software using the admin account." at bounding box center [271, 187] width 0 height 10
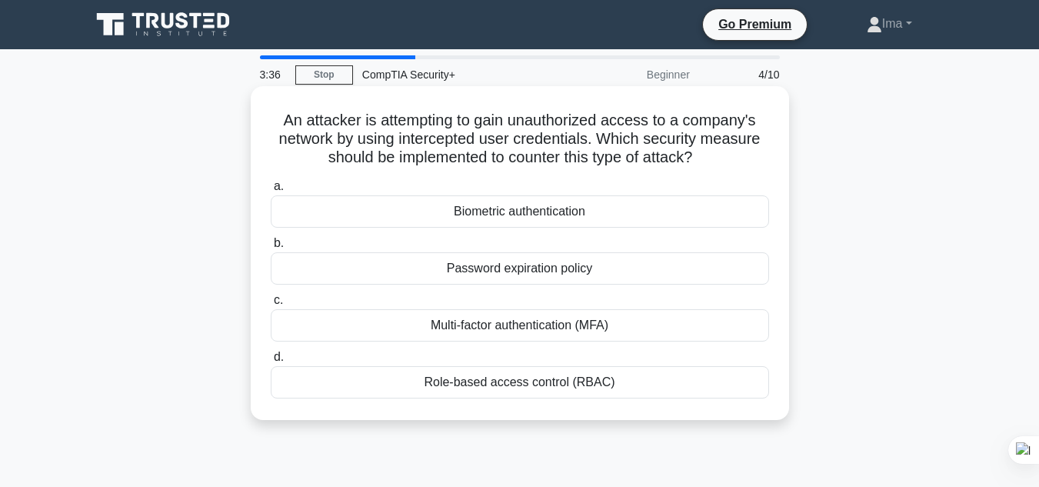
click at [488, 213] on div "Biometric authentication" at bounding box center [520, 211] width 498 height 32
click at [271, 192] on input "a. Biometric authentication" at bounding box center [271, 187] width 0 height 10
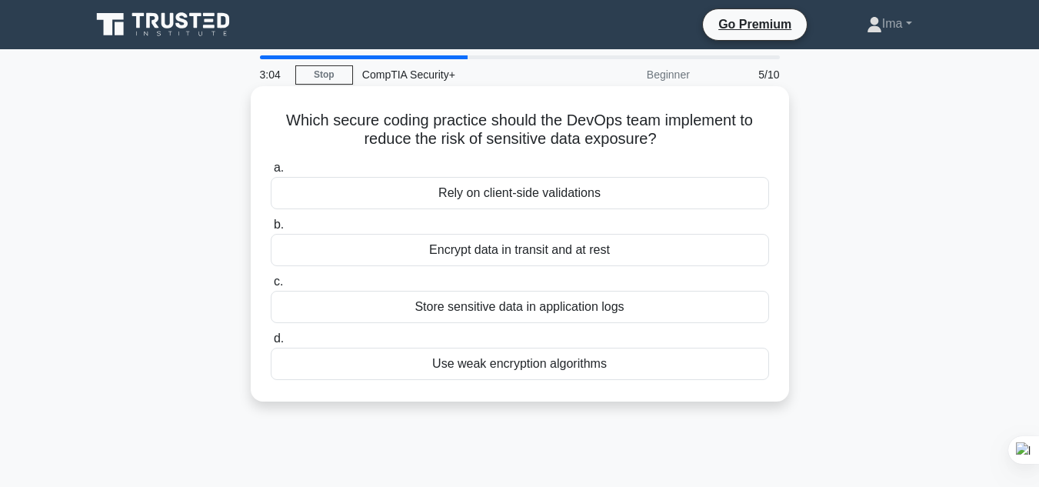
click at [473, 372] on div "Use weak encryption algorithms" at bounding box center [520, 364] width 498 height 32
click at [271, 344] on input "d. Use weak encryption algorithms" at bounding box center [271, 339] width 0 height 10
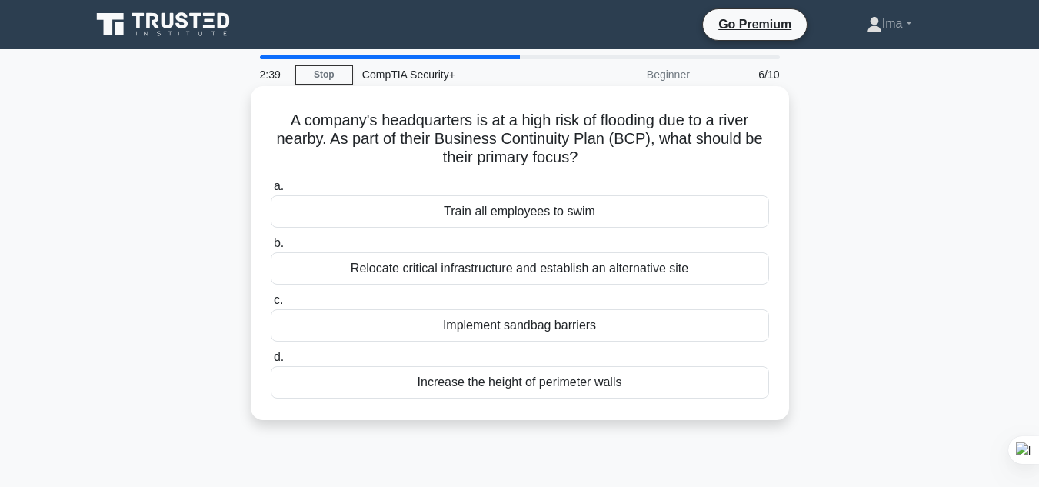
click at [550, 326] on div "Implement sandbag barriers" at bounding box center [520, 325] width 498 height 32
click at [271, 305] on input "c. Implement sandbag barriers" at bounding box center [271, 300] width 0 height 10
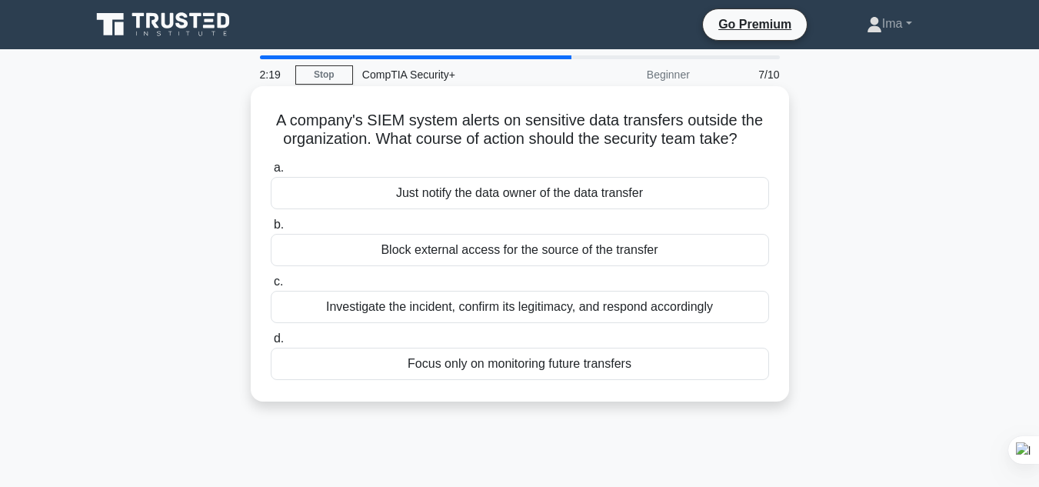
click at [437, 370] on div "Focus only on monitoring future transfers" at bounding box center [520, 364] width 498 height 32
click at [271, 344] on input "d. Focus only on monitoring future transfers" at bounding box center [271, 339] width 0 height 10
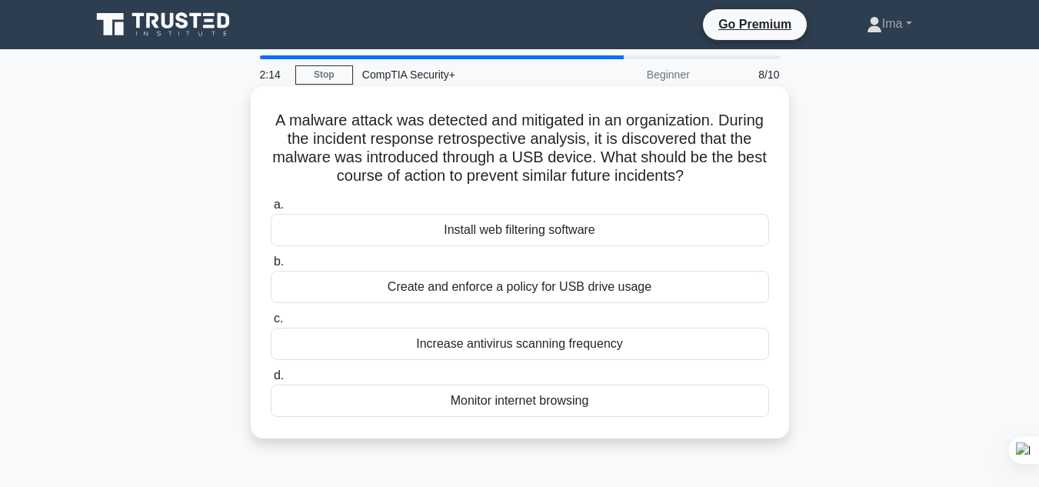
click at [518, 224] on div "Install web filtering software" at bounding box center [520, 230] width 498 height 32
click at [271, 210] on input "a. Install web filtering software" at bounding box center [271, 205] width 0 height 10
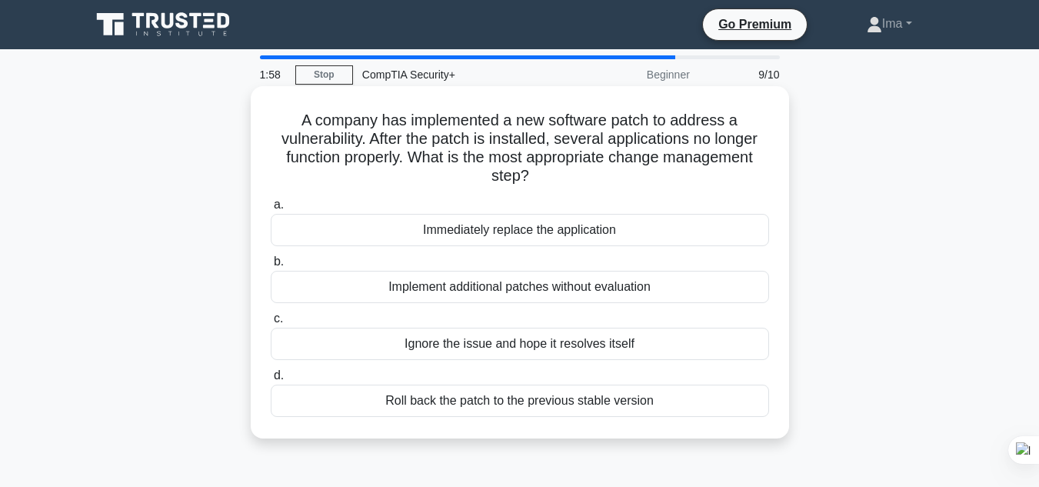
click at [511, 232] on div "Immediately replace the application" at bounding box center [520, 230] width 498 height 32
click at [271, 210] on input "a. Immediately replace the application" at bounding box center [271, 205] width 0 height 10
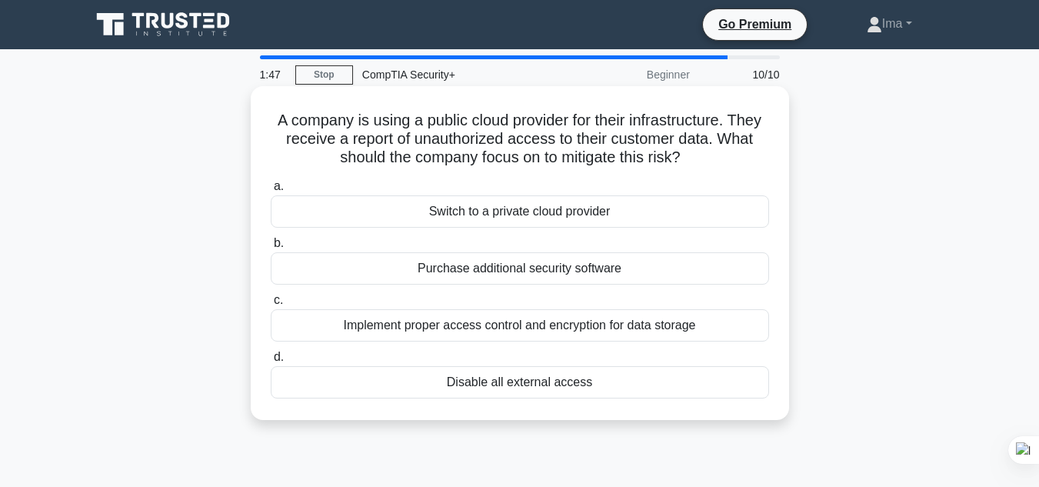
click at [553, 212] on div "Switch to a private cloud provider" at bounding box center [520, 211] width 498 height 32
click at [271, 192] on input "a. Switch to a private cloud provider" at bounding box center [271, 187] width 0 height 10
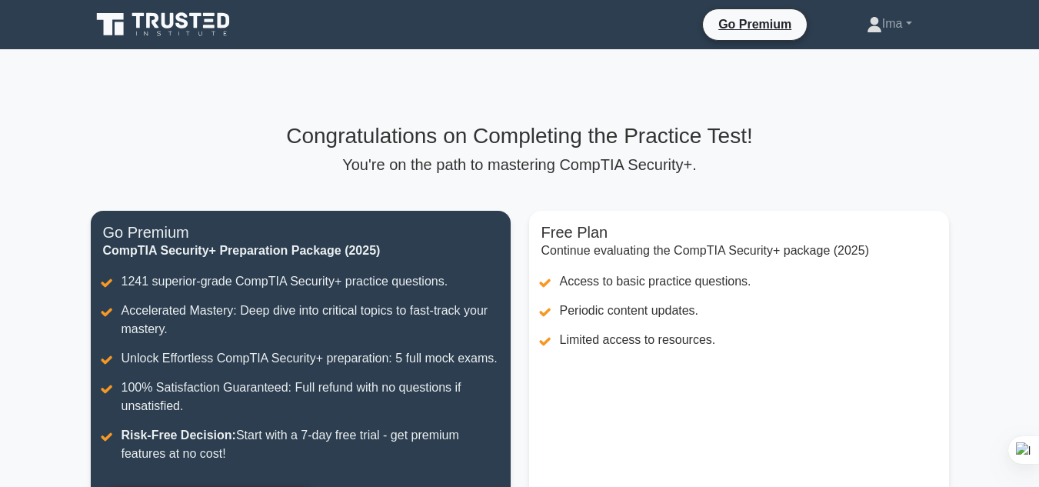
scroll to position [318, 0]
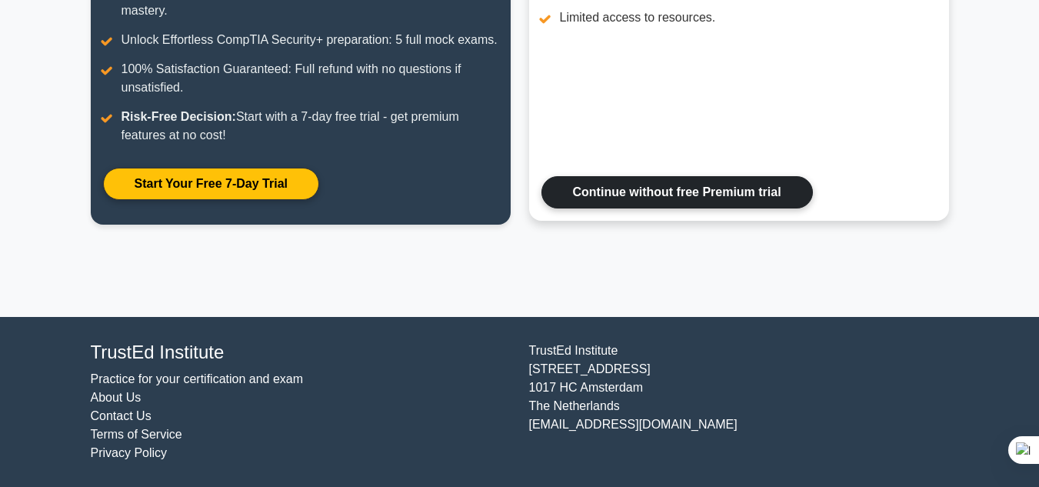
click at [615, 190] on link "Continue without free Premium trial" at bounding box center [676, 192] width 271 height 32
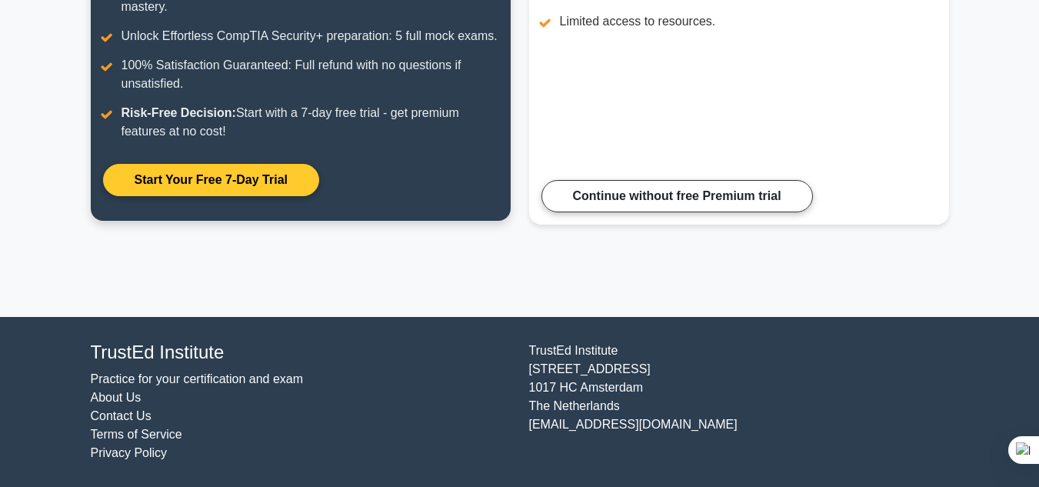
click at [281, 184] on link "Start Your Free 7-Day Trial" at bounding box center [211, 180] width 216 height 32
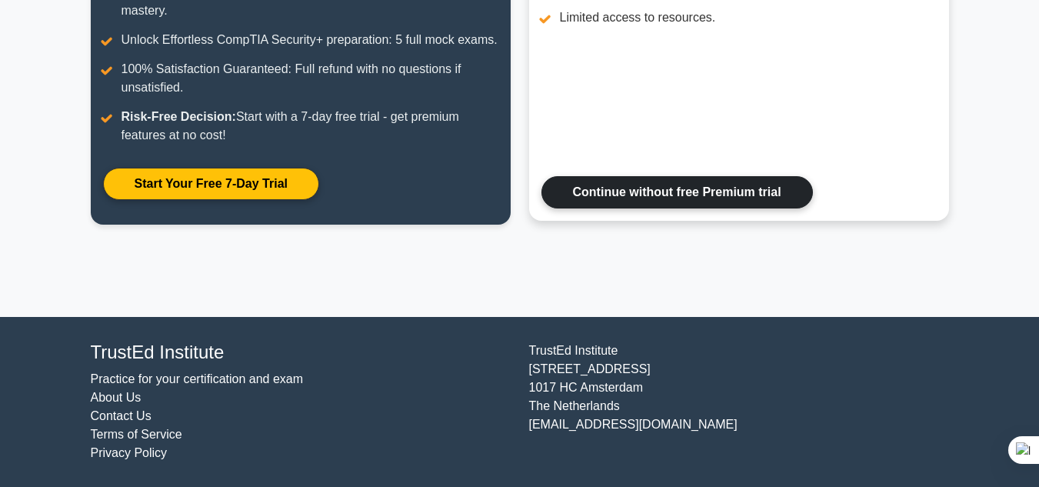
click at [601, 192] on link "Continue without free Premium trial" at bounding box center [676, 192] width 271 height 32
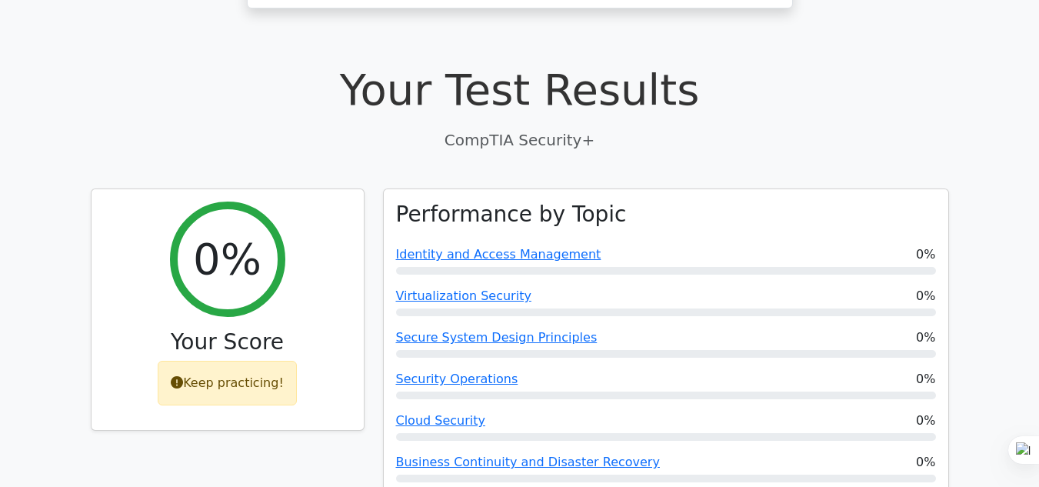
scroll to position [851, 0]
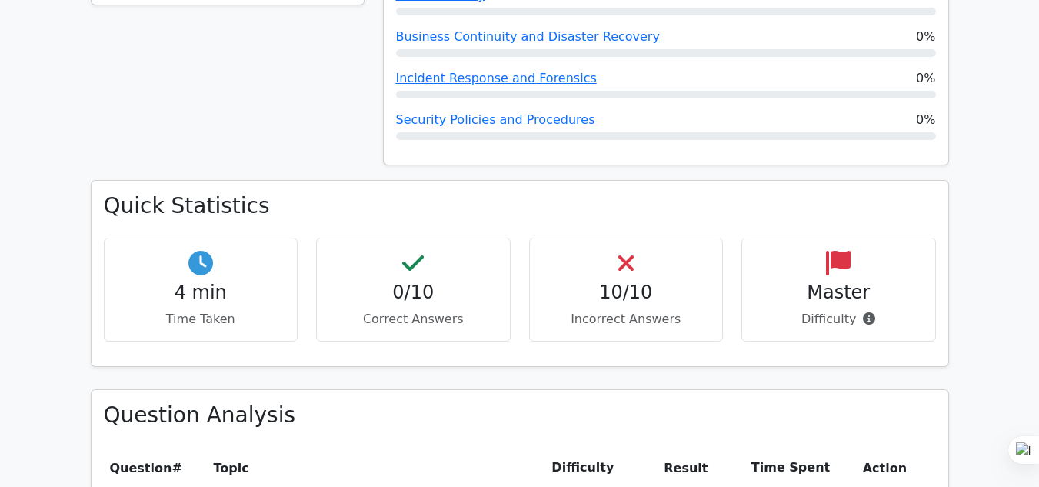
click at [618, 251] on icon at bounding box center [625, 263] width 15 height 25
drag, startPoint x: 640, startPoint y: 205, endPoint x: 383, endPoint y: 192, distance: 257.3
click at [597, 238] on div "10/10 Incorrect Answers" at bounding box center [626, 290] width 195 height 104
drag, startPoint x: 388, startPoint y: 235, endPoint x: 235, endPoint y: 222, distance: 152.9
click at [380, 281] on h4 "0/10" at bounding box center [413, 292] width 168 height 22
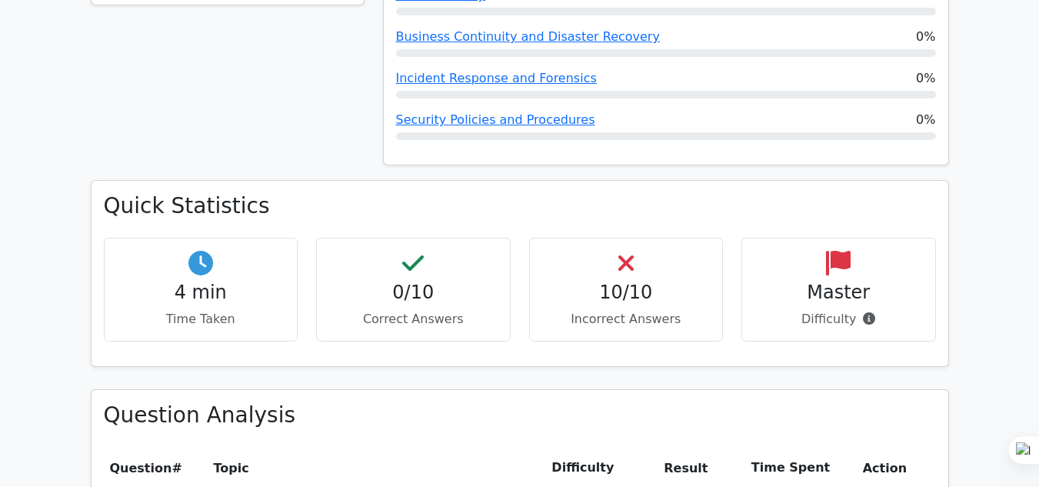
click at [181, 238] on div "4 min Time Taken" at bounding box center [201, 290] width 195 height 104
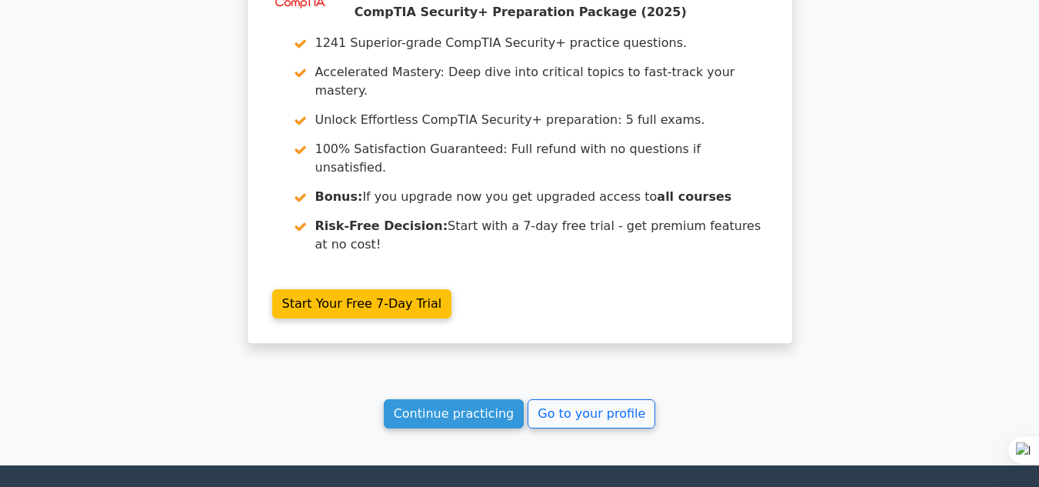
scroll to position [1645, 0]
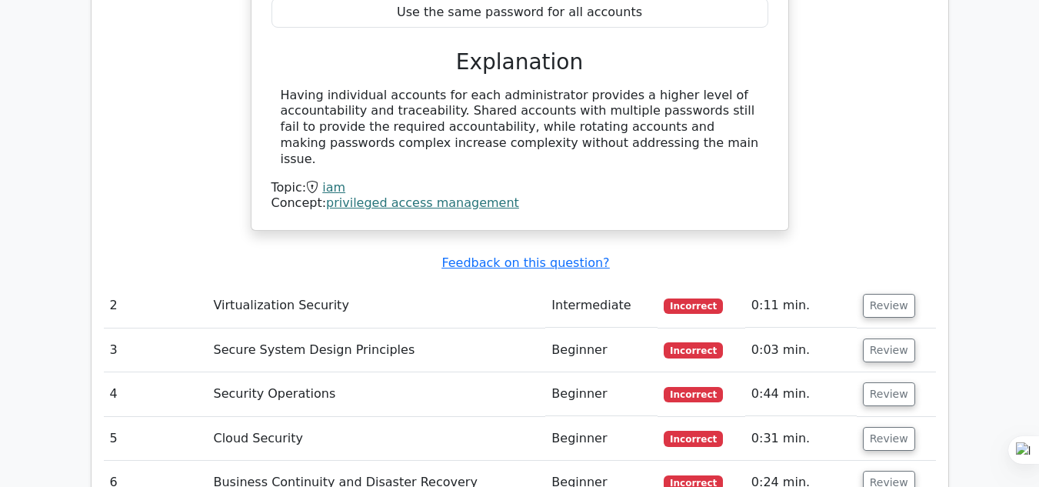
click at [685, 342] on span "Incorrect" at bounding box center [693, 349] width 59 height 15
click at [684, 342] on span "Incorrect" at bounding box center [693, 349] width 59 height 15
drag, startPoint x: 555, startPoint y: 207, endPoint x: 667, endPoint y: 215, distance: 112.6
click at [667, 284] on tr "2 Virtualization Security Intermediate Incorrect 0:11 min. Review" at bounding box center [520, 306] width 832 height 44
click at [681, 298] on span "Incorrect" at bounding box center [693, 305] width 59 height 15
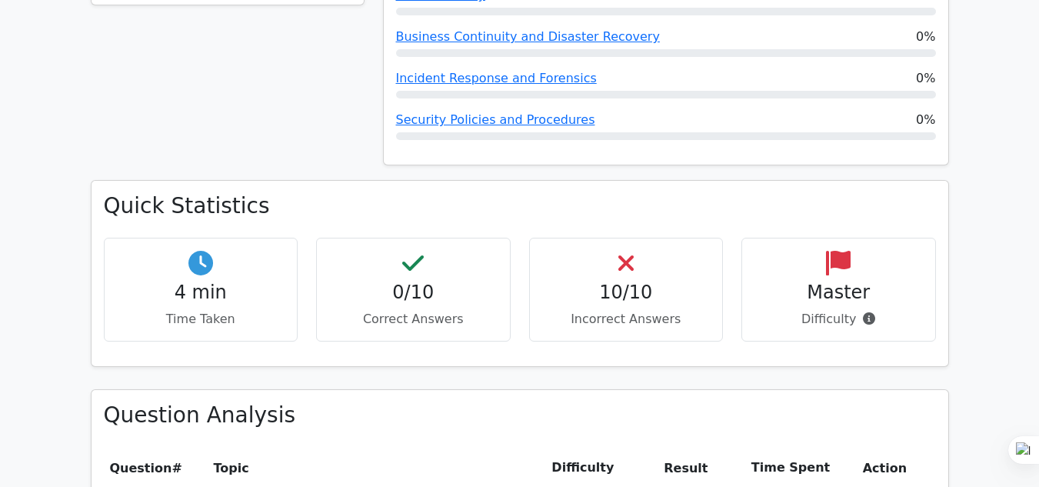
scroll to position [56, 0]
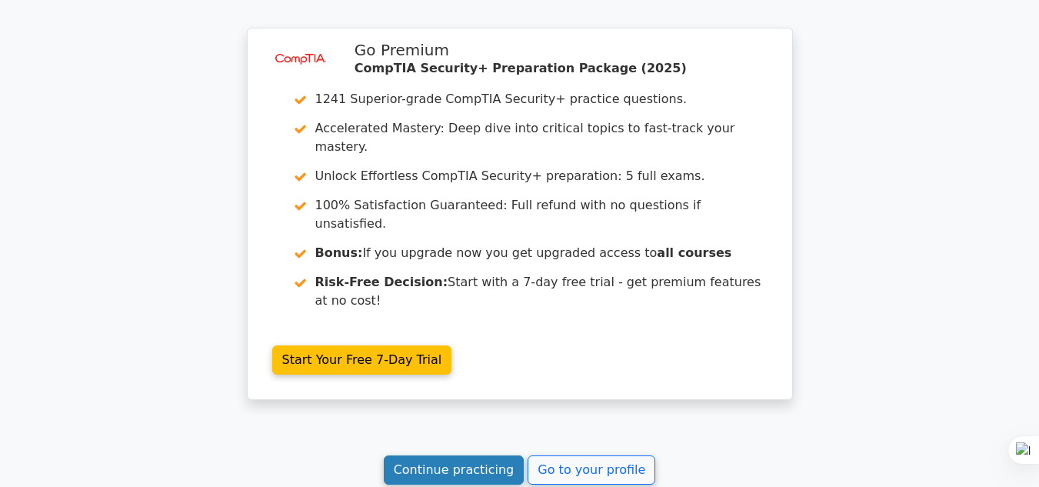
click at [458, 455] on link "Continue practicing" at bounding box center [454, 469] width 141 height 29
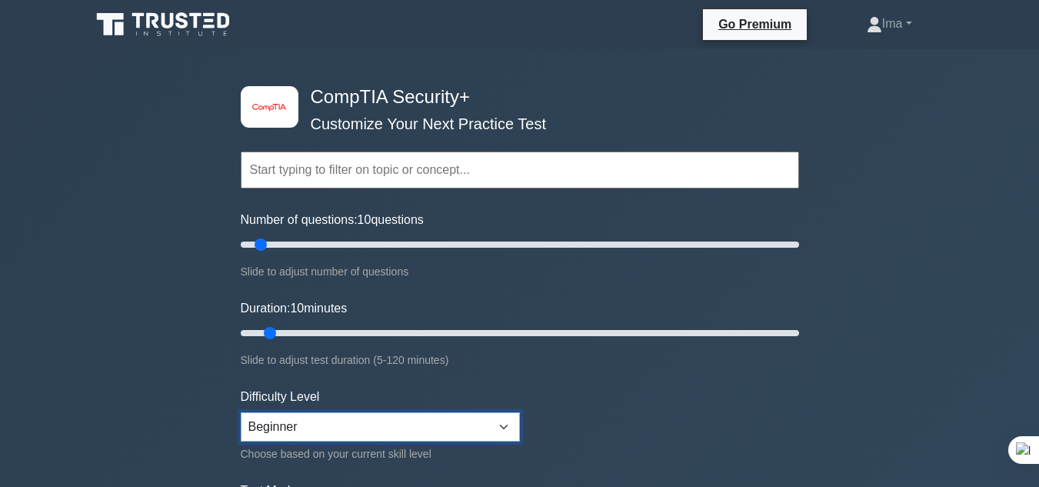
click at [501, 425] on select "Beginner Intermediate Expert" at bounding box center [380, 426] width 279 height 29
select select "intermediate"
click at [241, 412] on select "Beginner Intermediate Expert" at bounding box center [380, 426] width 279 height 29
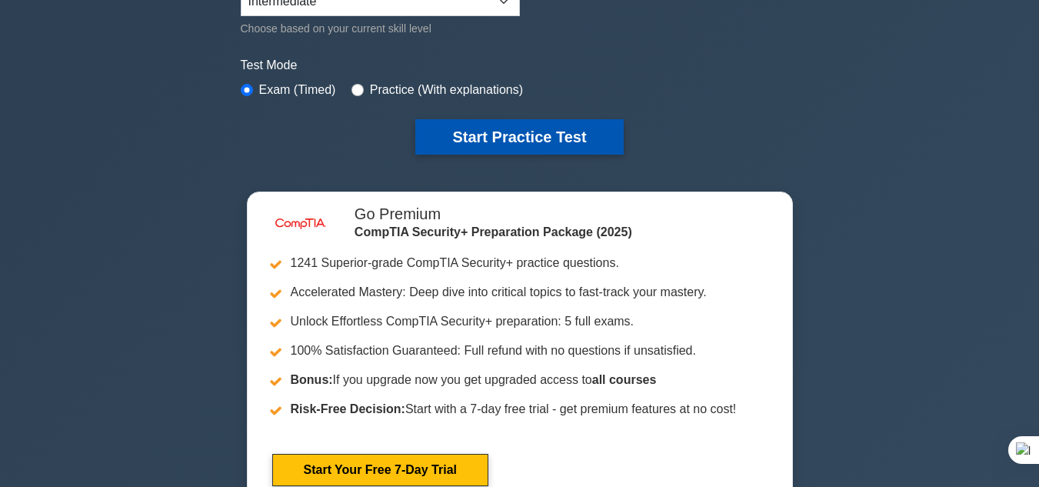
click at [548, 144] on button "Start Practice Test" at bounding box center [519, 136] width 208 height 35
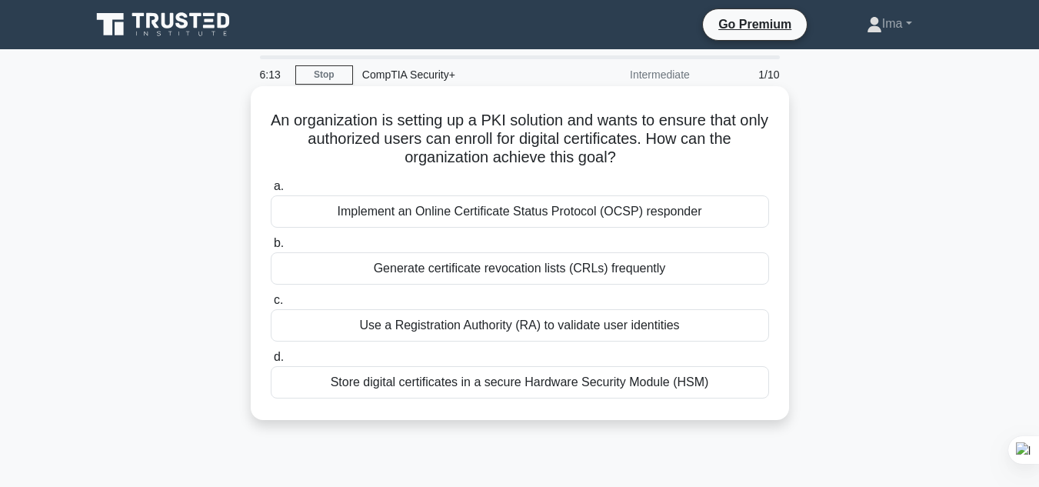
click at [542, 324] on div "Use a Registration Authority (RA) to validate user identities" at bounding box center [520, 325] width 498 height 32
click at [271, 305] on input "c. Use a Registration Authority (RA) to validate user identities" at bounding box center [271, 300] width 0 height 10
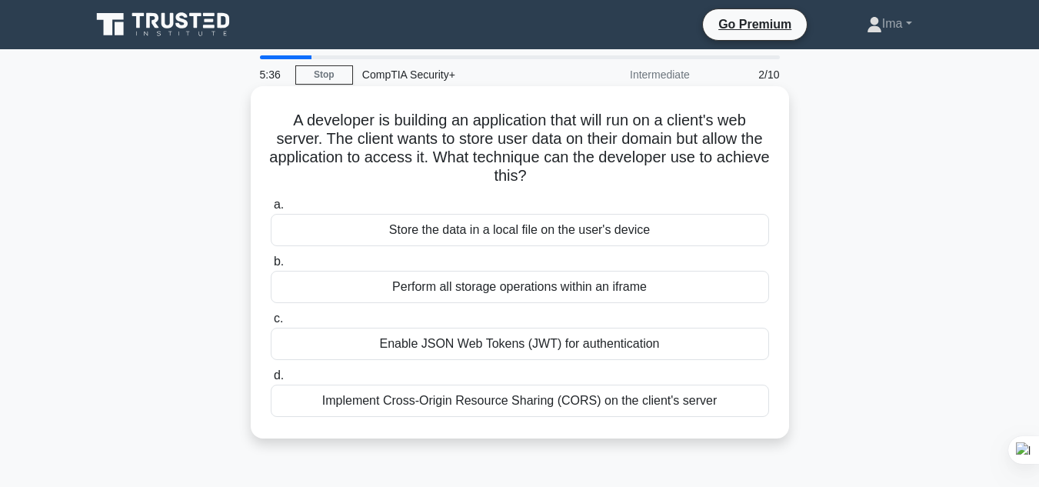
click at [455, 291] on div "Perform all storage operations within an iframe" at bounding box center [520, 287] width 498 height 32
click at [271, 267] on input "b. Perform all storage operations within an iframe" at bounding box center [271, 262] width 0 height 10
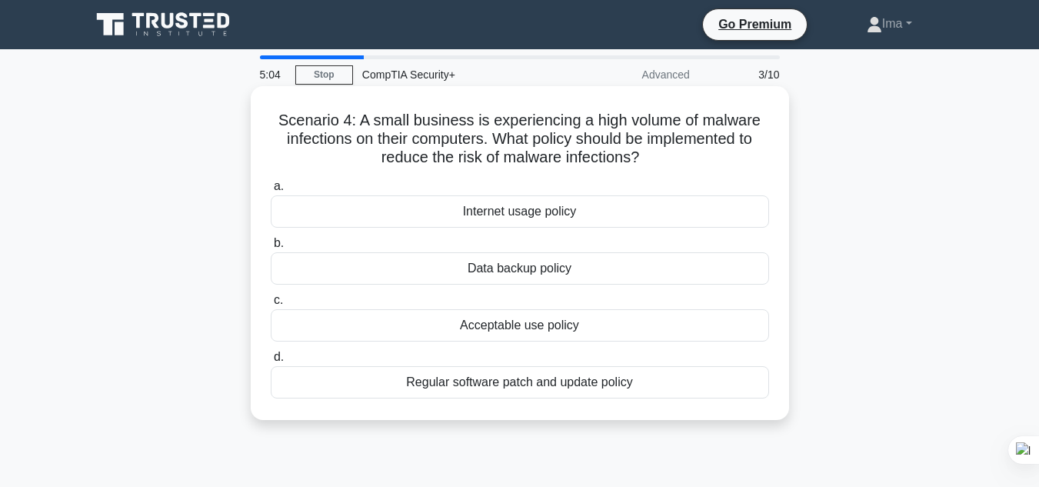
click at [558, 385] on div "Regular software patch and update policy" at bounding box center [520, 382] width 498 height 32
click at [271, 362] on input "d. Regular software patch and update policy" at bounding box center [271, 357] width 0 height 10
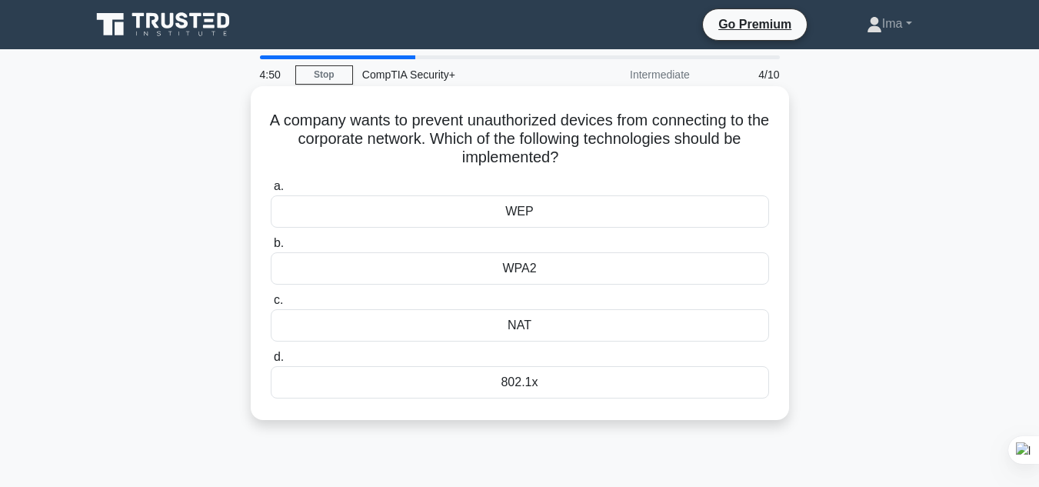
click at [539, 270] on div "WPA2" at bounding box center [520, 268] width 498 height 32
click at [271, 248] on input "b. WPA2" at bounding box center [271, 243] width 0 height 10
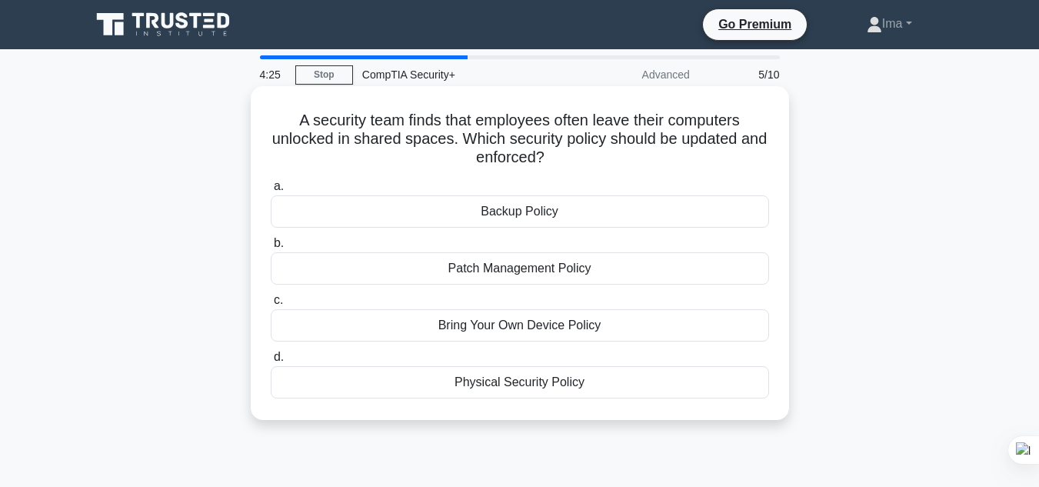
click at [535, 390] on div "Physical Security Policy" at bounding box center [520, 382] width 498 height 32
click at [271, 362] on input "d. Physical Security Policy" at bounding box center [271, 357] width 0 height 10
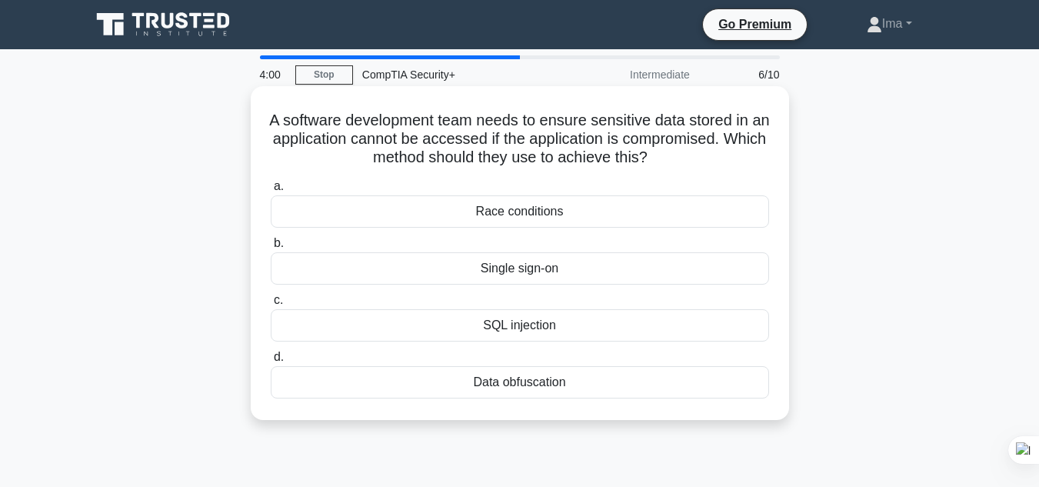
click at [531, 263] on div "Single sign-on" at bounding box center [520, 268] width 498 height 32
click at [271, 248] on input "b. Single sign-on" at bounding box center [271, 243] width 0 height 10
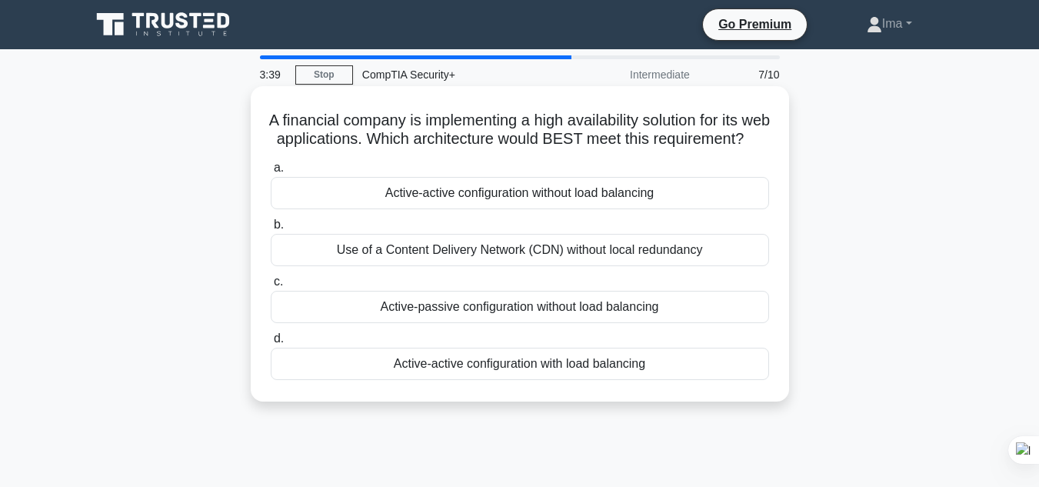
click at [551, 380] on div "Active-active configuration with load balancing" at bounding box center [520, 364] width 498 height 32
click at [271, 344] on input "d. Active-active configuration with load balancing" at bounding box center [271, 339] width 0 height 10
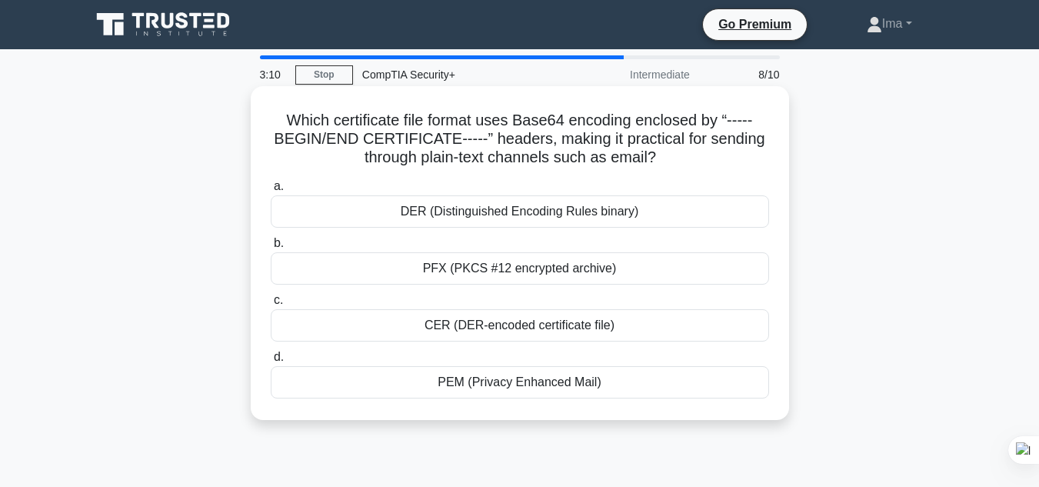
click at [538, 328] on div "CER (DER-encoded certificate file)" at bounding box center [520, 325] width 498 height 32
click at [271, 305] on input "c. CER (DER-encoded certificate file)" at bounding box center [271, 300] width 0 height 10
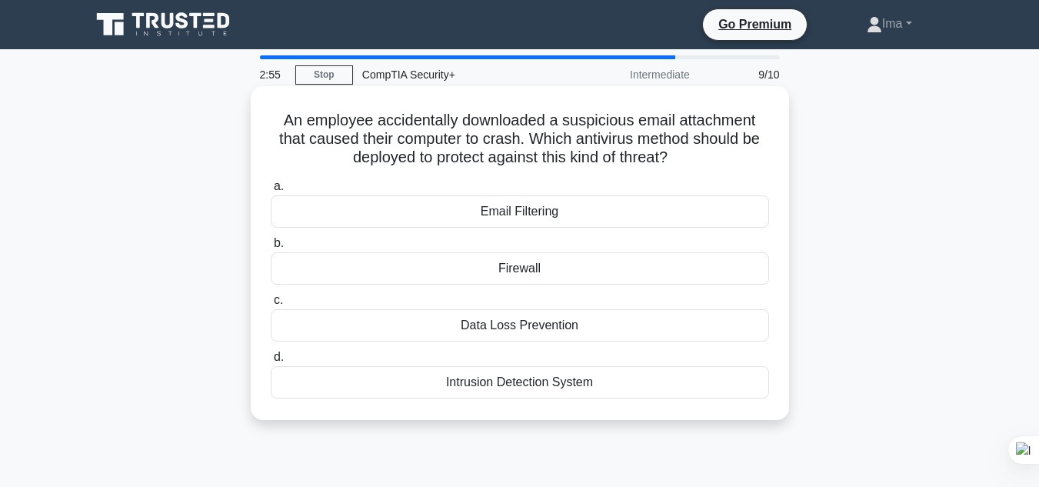
click at [541, 278] on div "Firewall" at bounding box center [520, 268] width 498 height 32
click at [271, 248] on input "b. Firewall" at bounding box center [271, 243] width 0 height 10
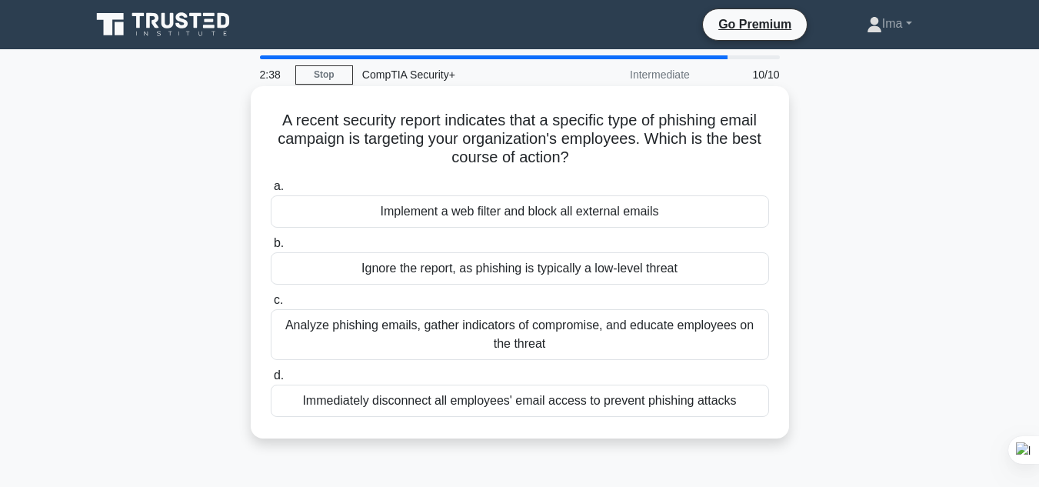
click at [591, 208] on div "Implement a web filter and block all external emails" at bounding box center [520, 211] width 498 height 32
click at [271, 192] on input "a. Implement a web filter and block all external emails" at bounding box center [271, 187] width 0 height 10
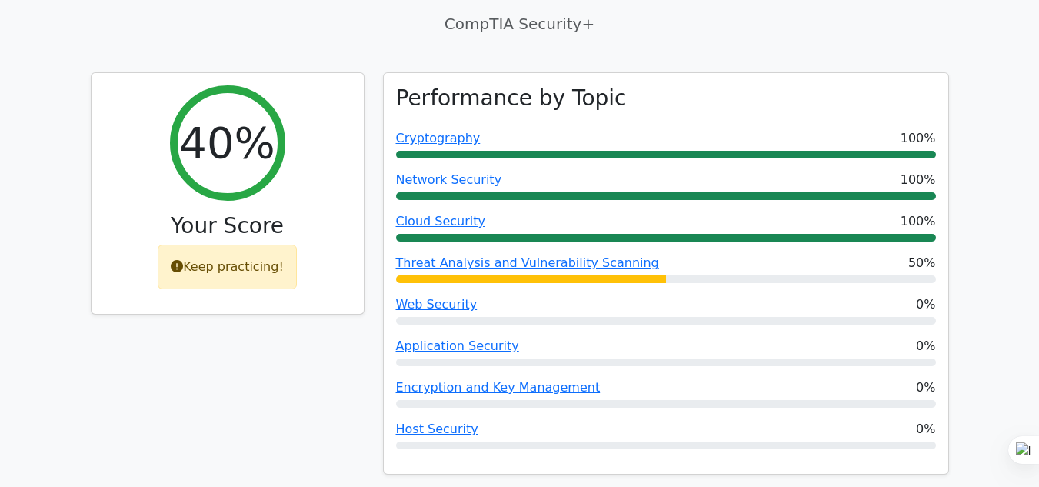
scroll to position [572, 0]
